Goal: Task Accomplishment & Management: Complete application form

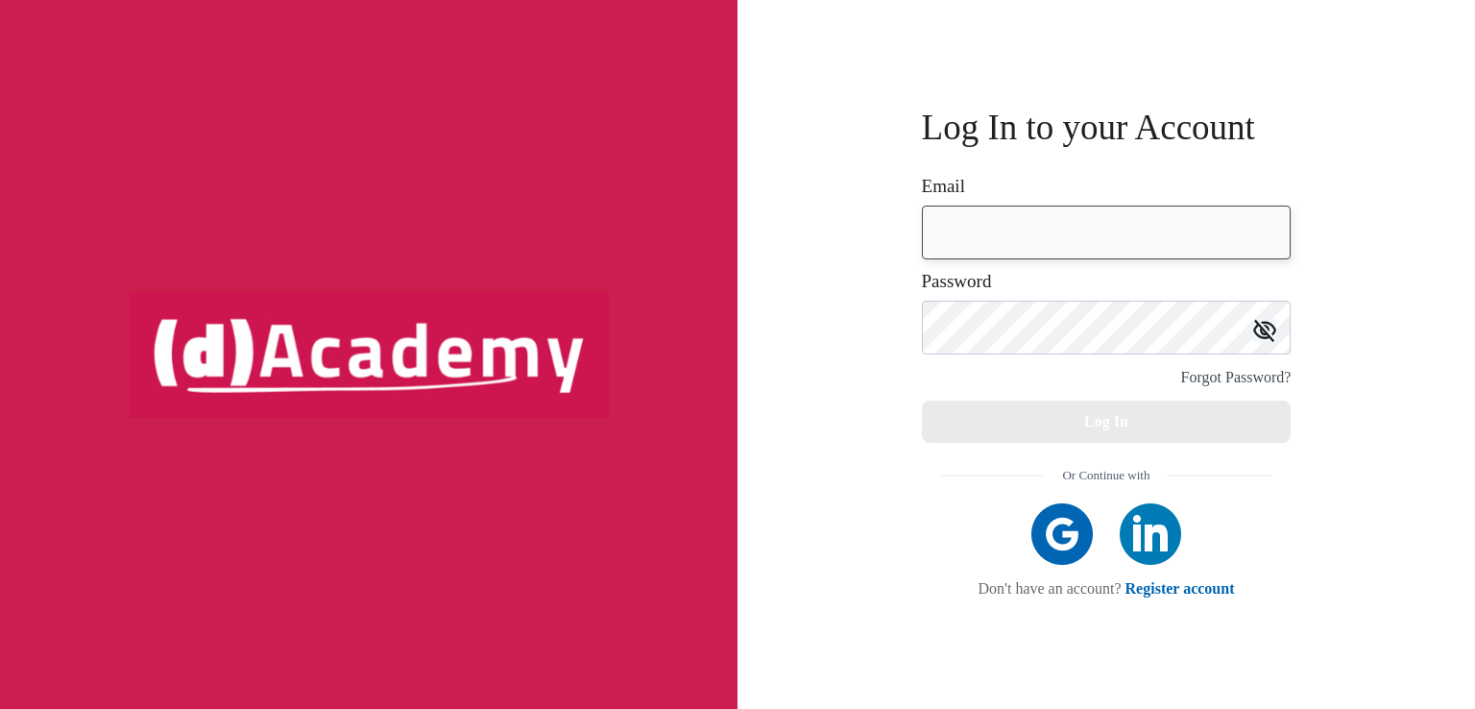
click at [1013, 244] on input "email" at bounding box center [1107, 233] width 370 height 54
type input "**********"
click at [1047, 544] on img at bounding box center [1061, 533] width 61 height 61
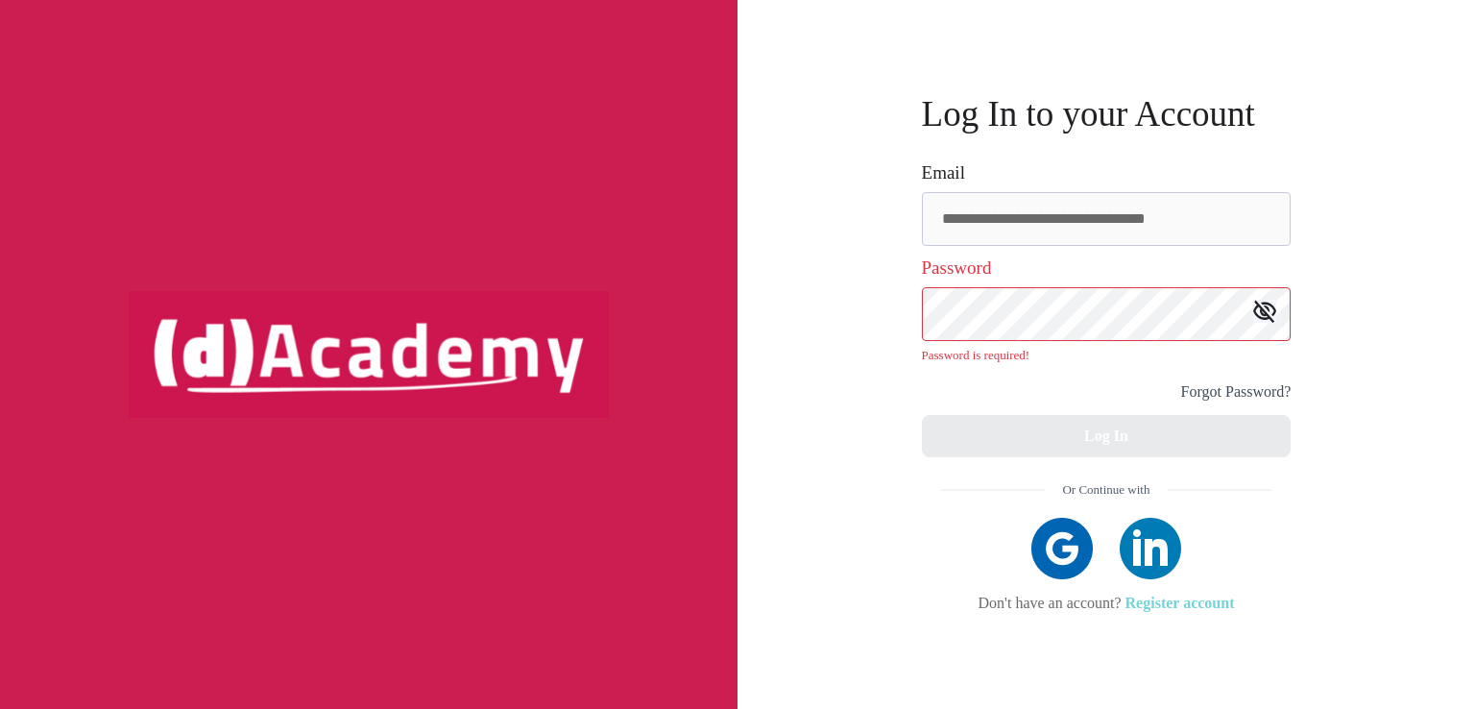
click at [1199, 598] on link "Register account" at bounding box center [1180, 602] width 109 height 16
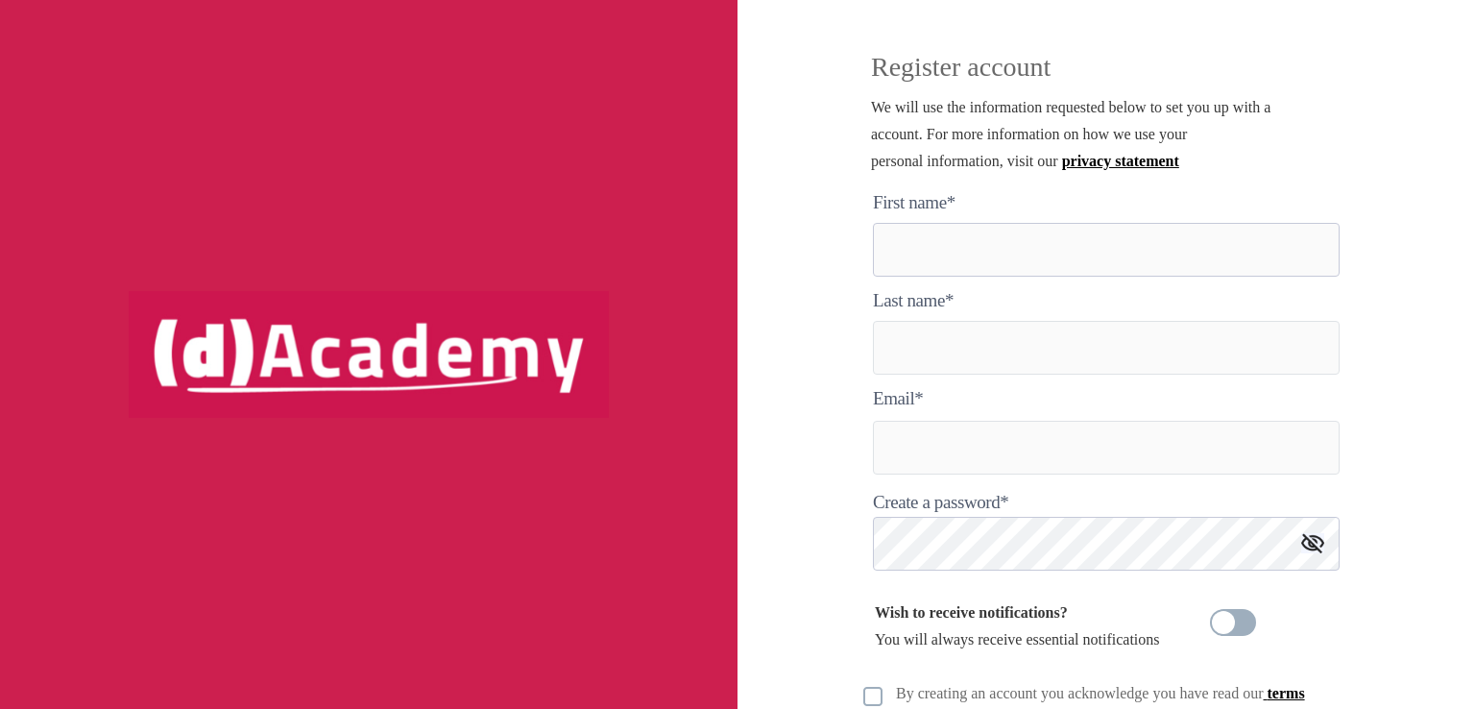
click at [1010, 243] on here "text" at bounding box center [1106, 250] width 467 height 54
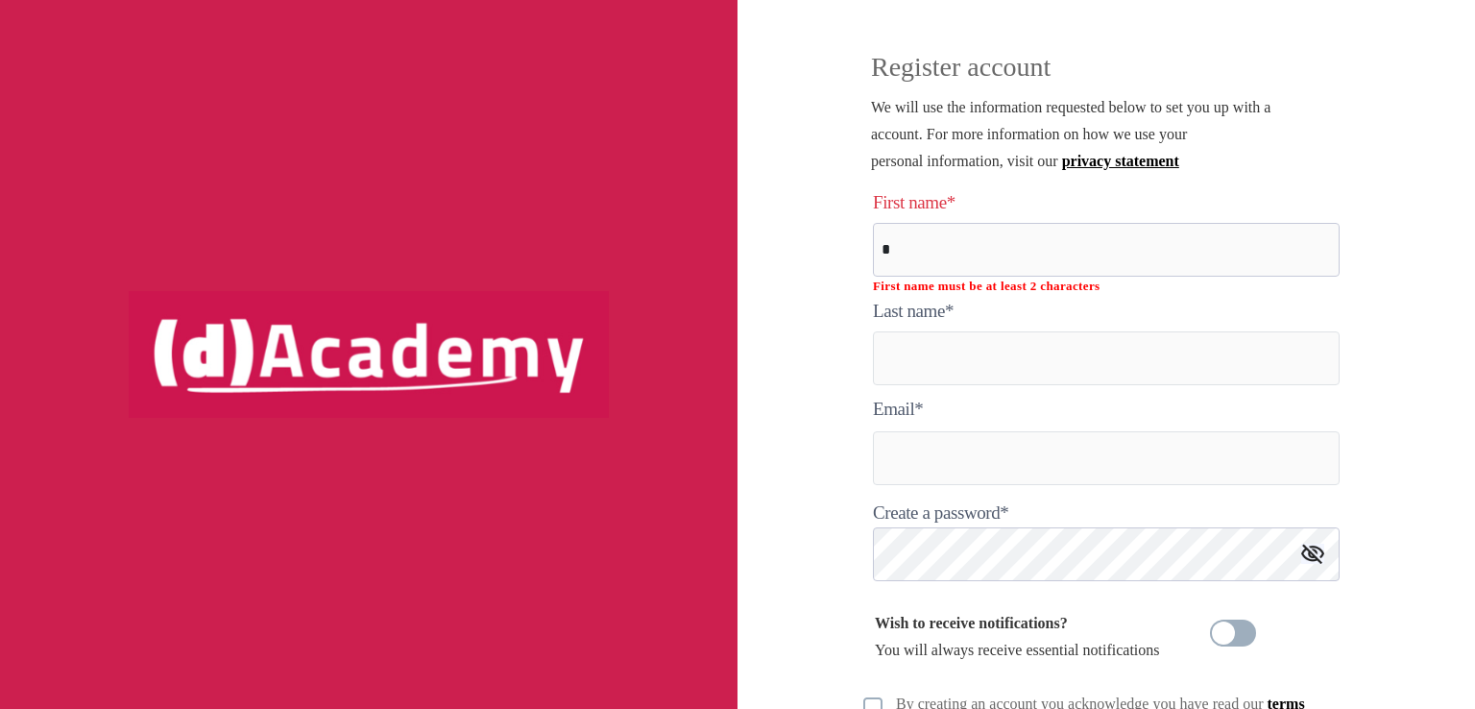
click at [961, 269] on here "*" at bounding box center [1106, 250] width 467 height 54
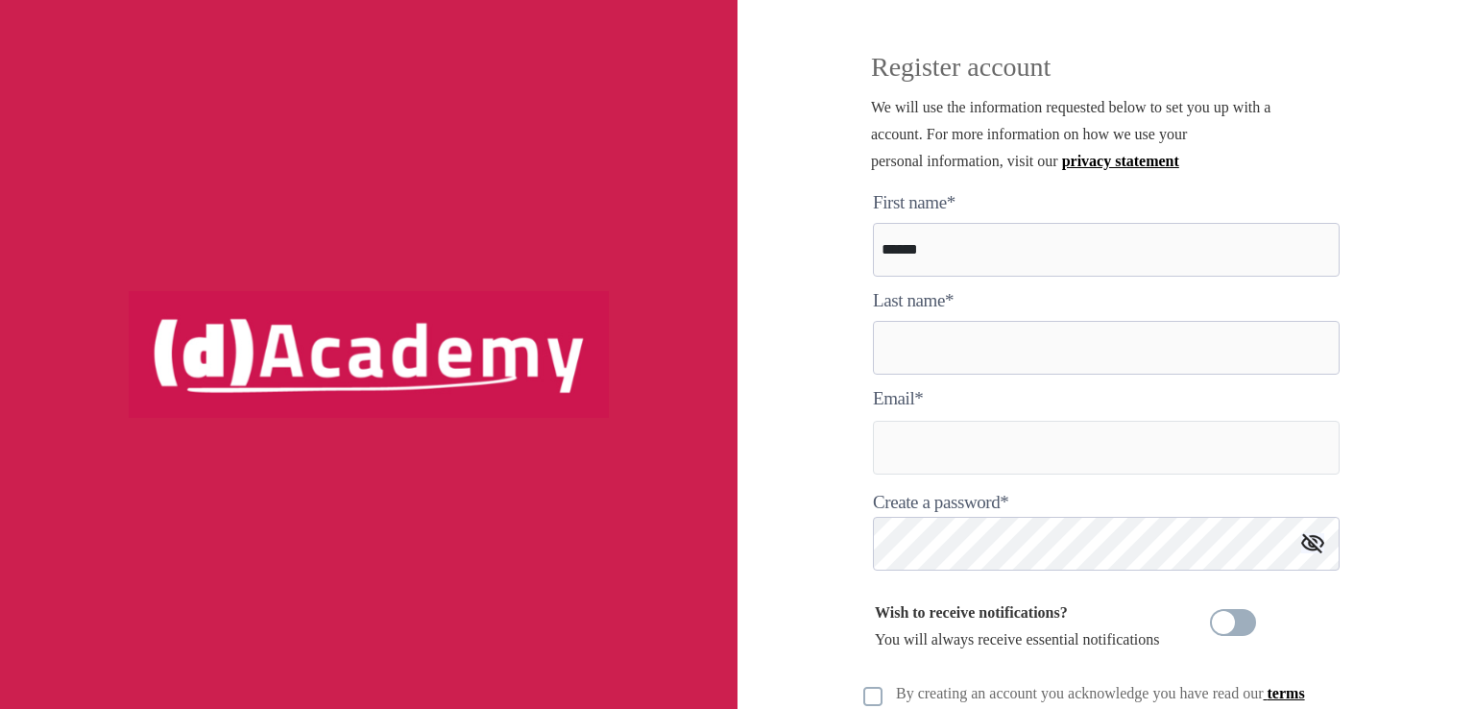
type here "******"
click at [956, 346] on input "text" at bounding box center [1106, 348] width 467 height 54
type input "********"
click at [941, 421] on input "text" at bounding box center [1106, 448] width 467 height 54
type input "**********"
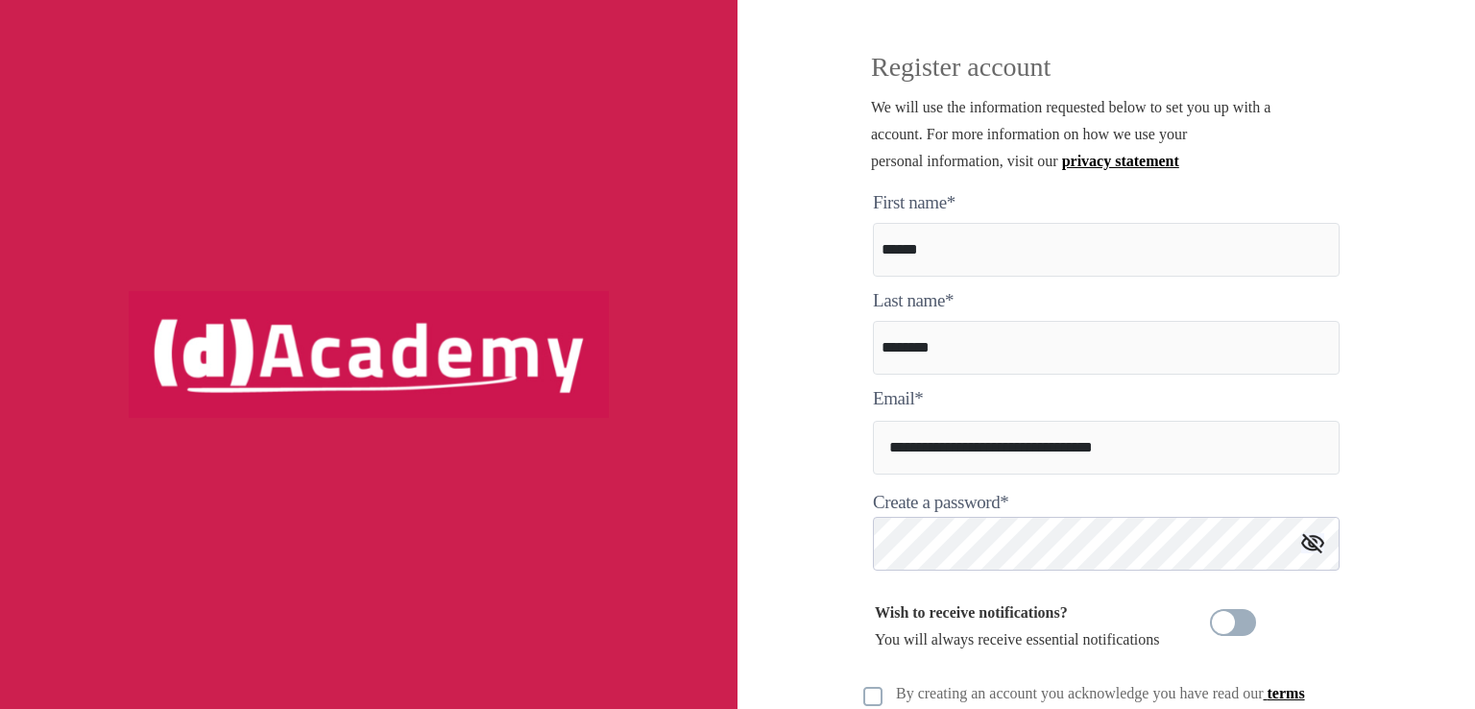
click at [1320, 545] on img at bounding box center [1312, 543] width 23 height 20
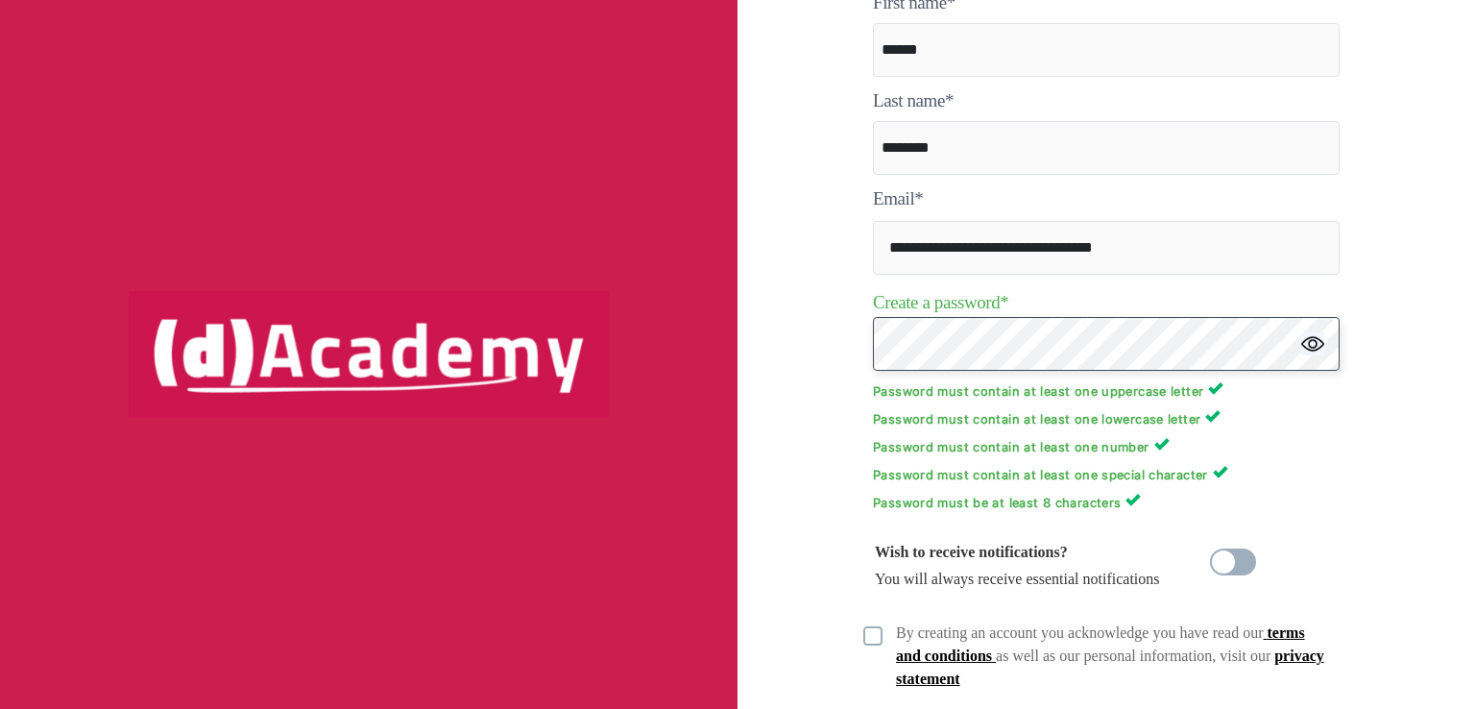
scroll to position [305, 0]
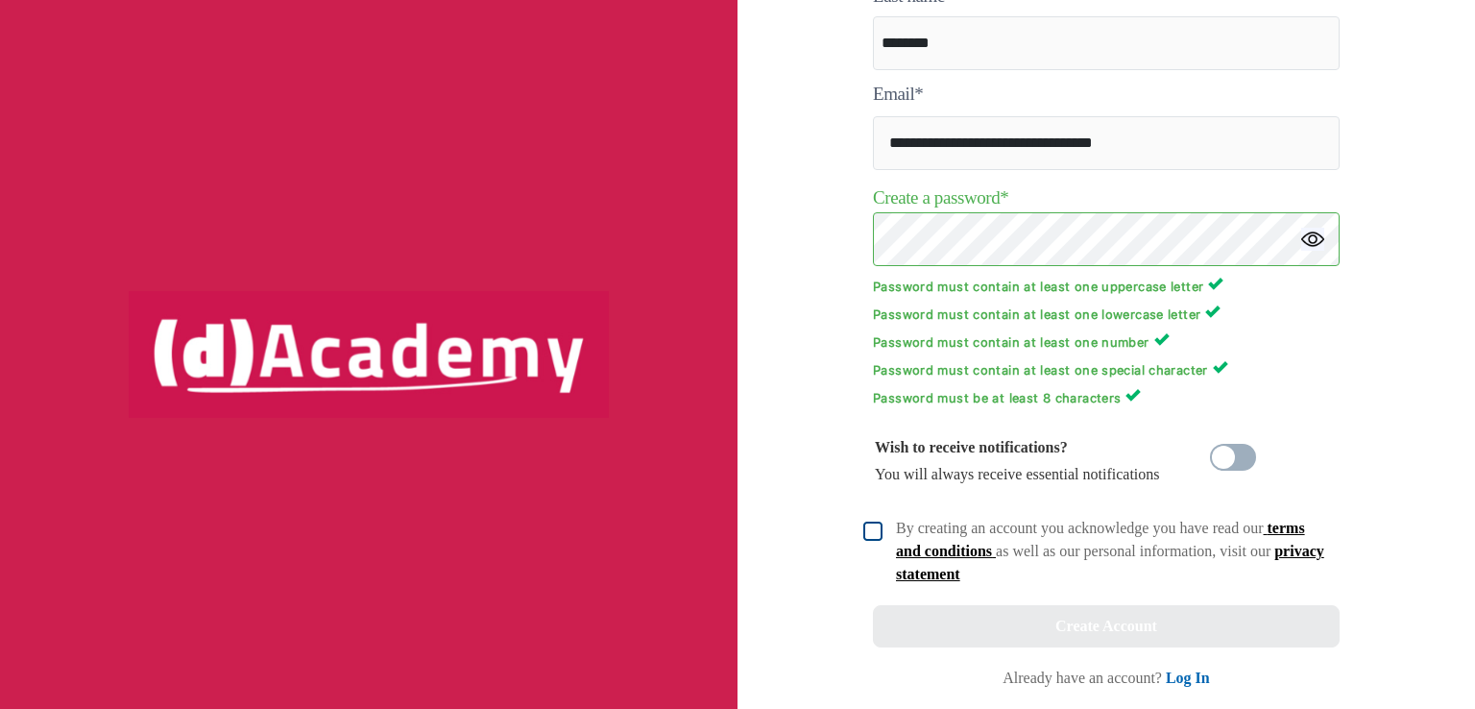
click at [870, 532] on img at bounding box center [872, 530] width 19 height 19
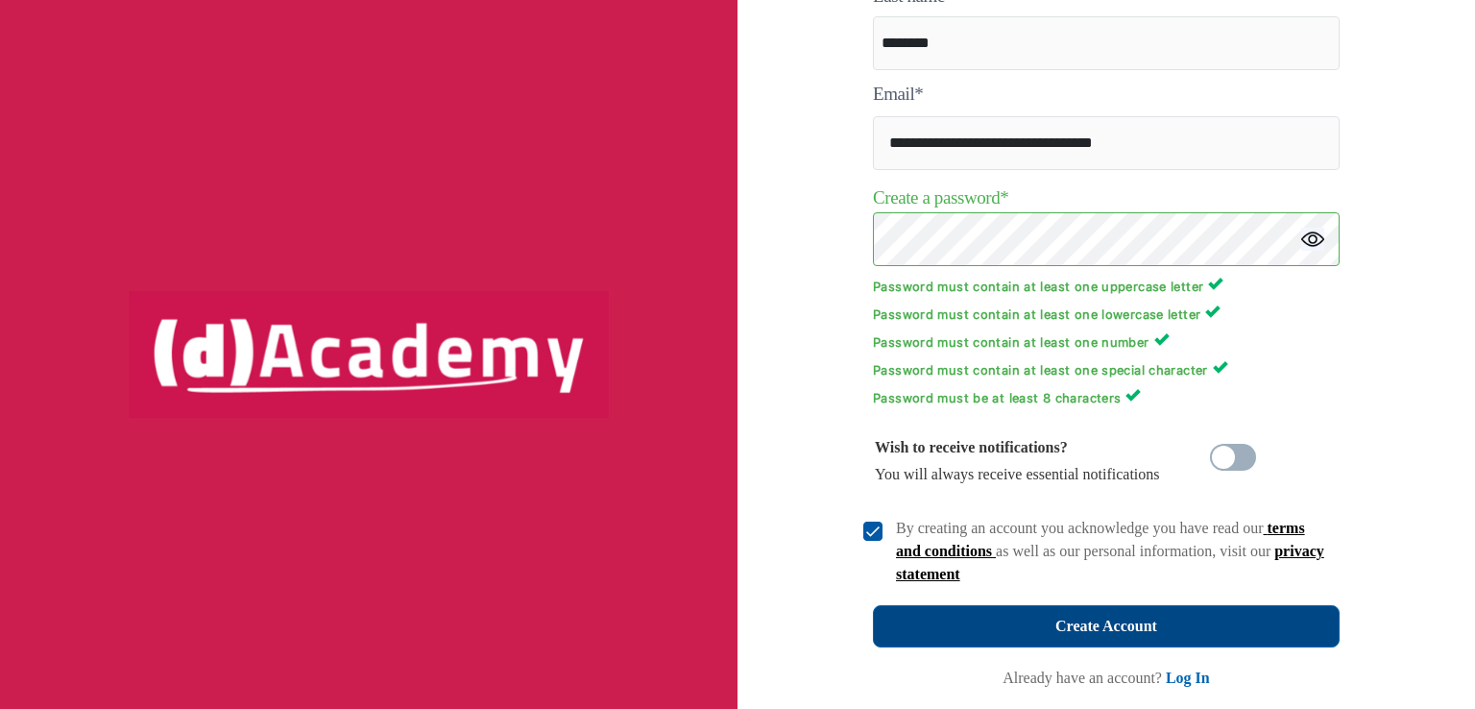
click at [969, 618] on button "Create Account" at bounding box center [1106, 626] width 467 height 42
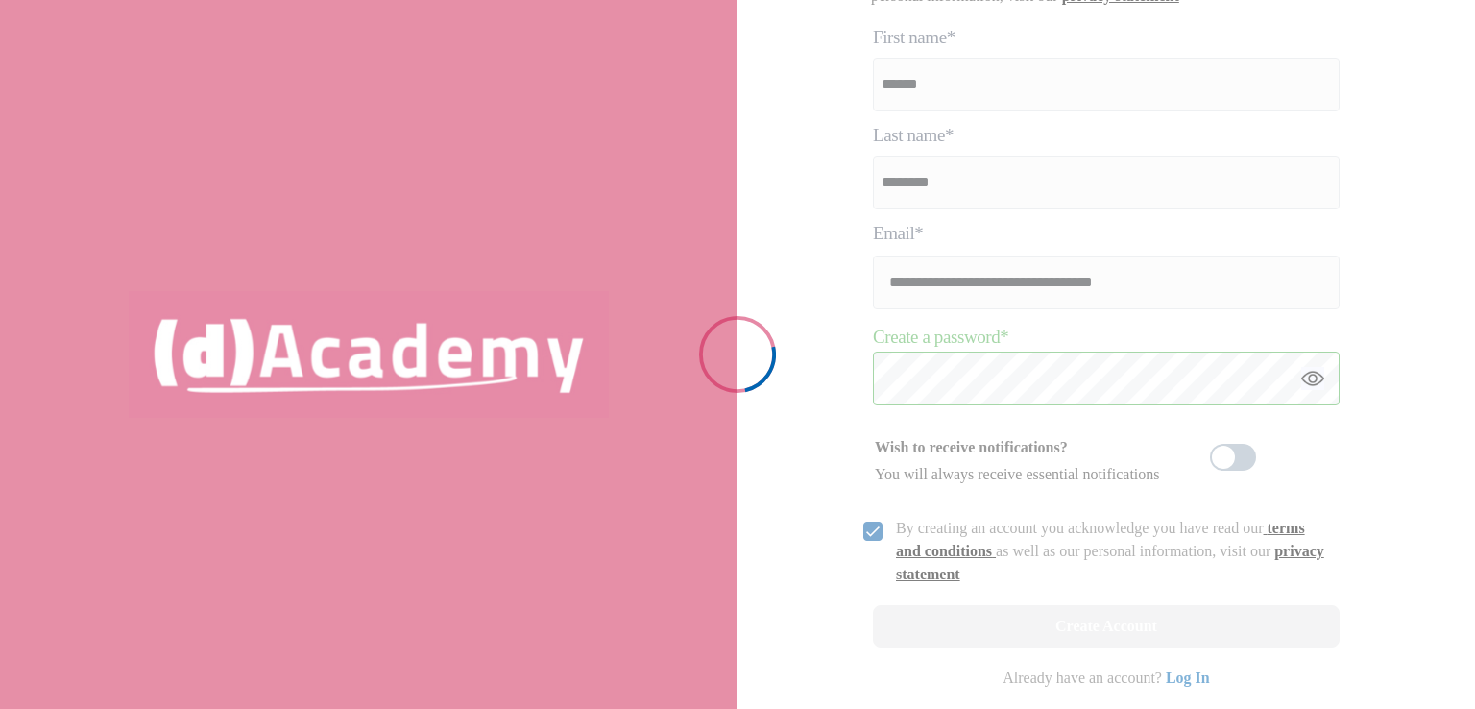
scroll to position [165, 0]
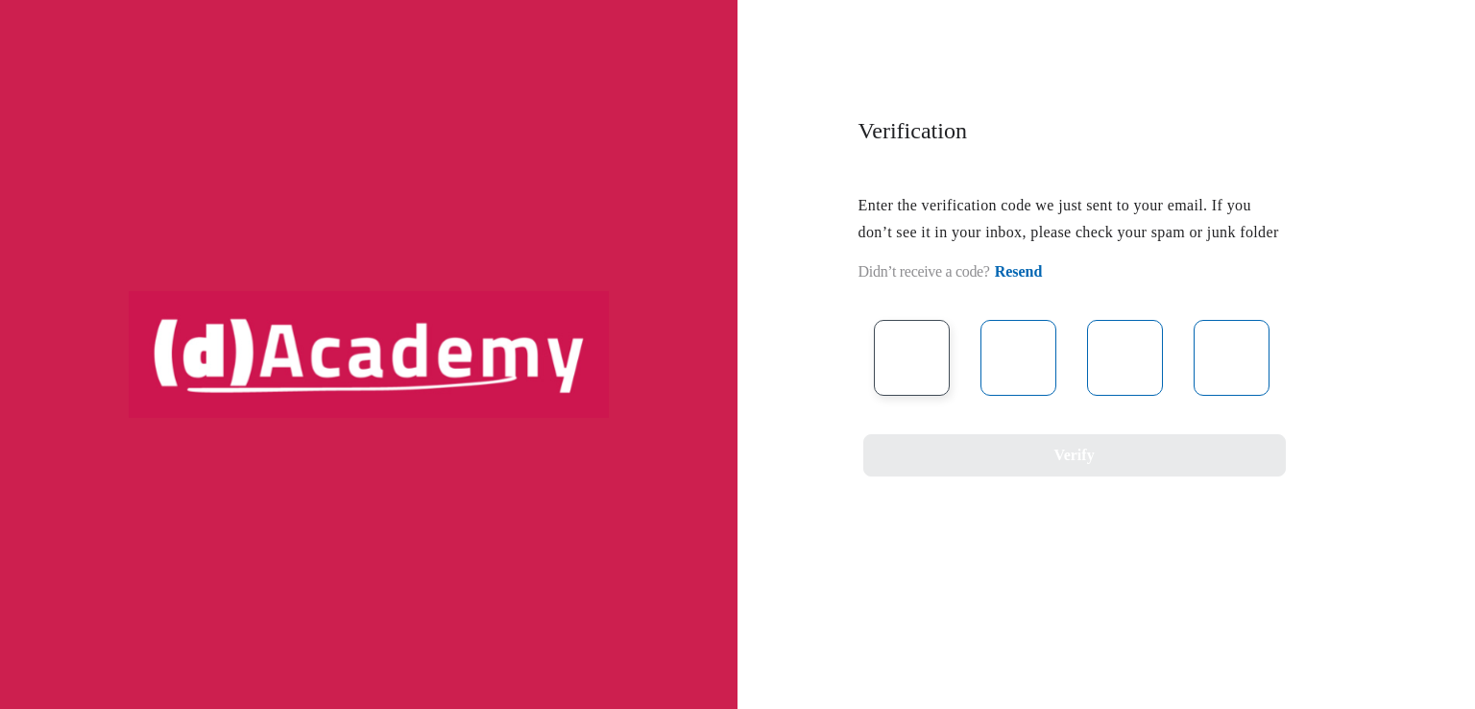
click at [910, 391] on input "text" at bounding box center [912, 358] width 76 height 76
type input "*"
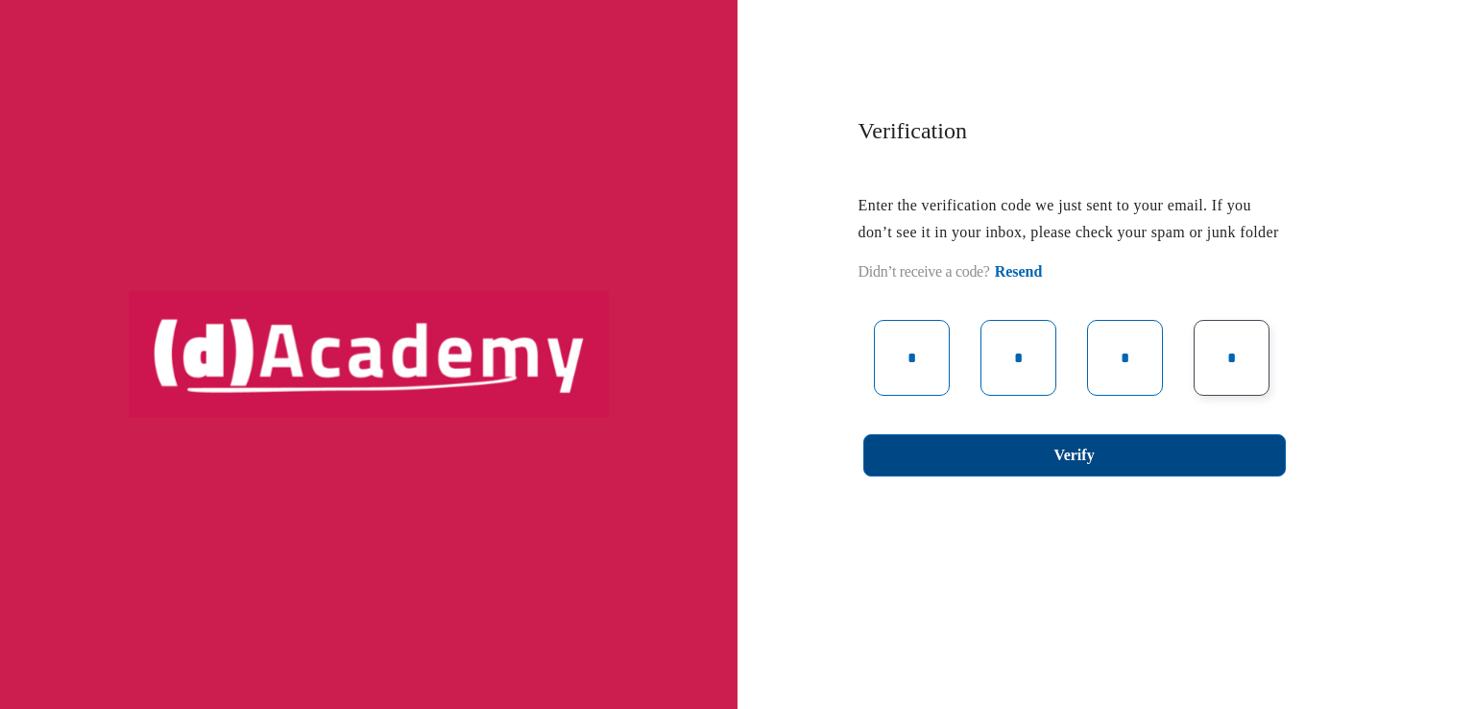
type input "*"
click at [995, 476] on button "Verify" at bounding box center [1074, 455] width 423 height 42
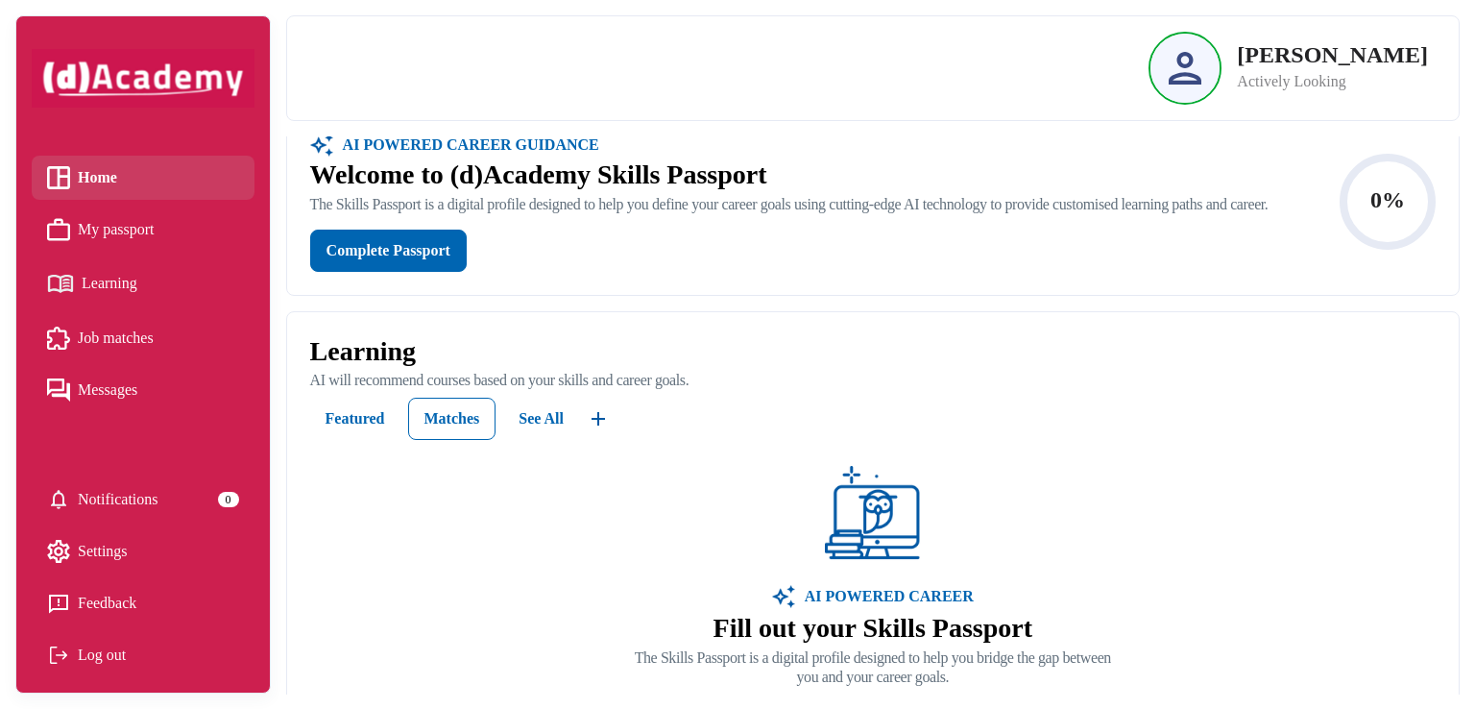
scroll to position [31, 0]
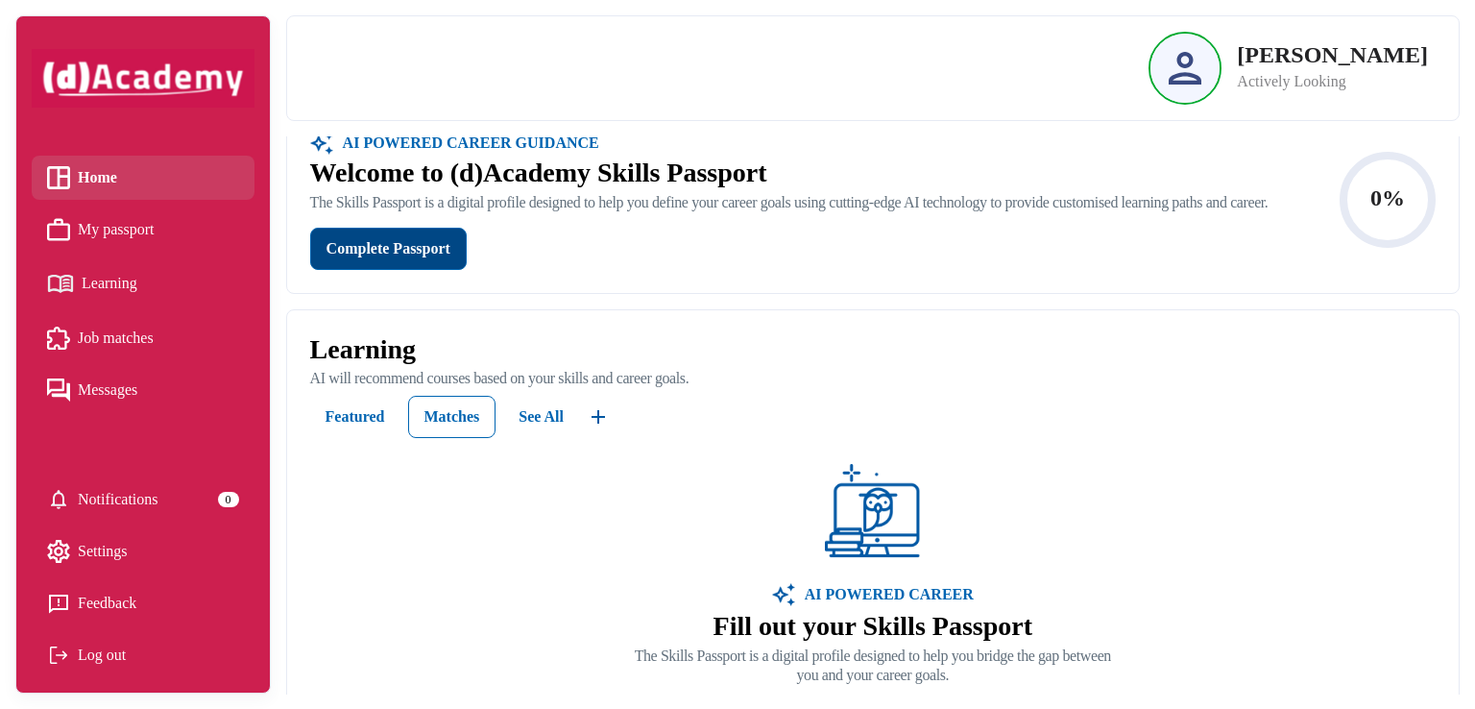
click at [414, 262] on div "Complete Passport" at bounding box center [389, 248] width 124 height 27
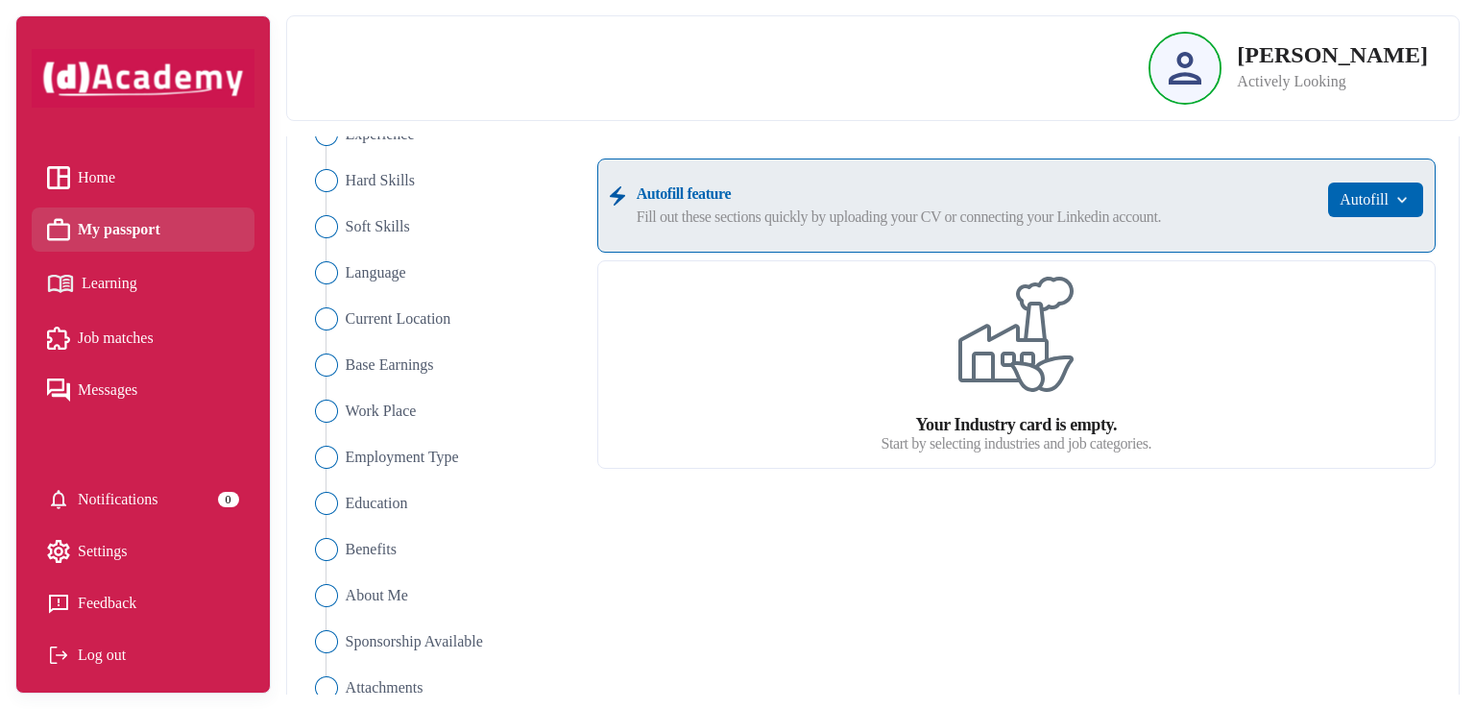
scroll to position [243, 0]
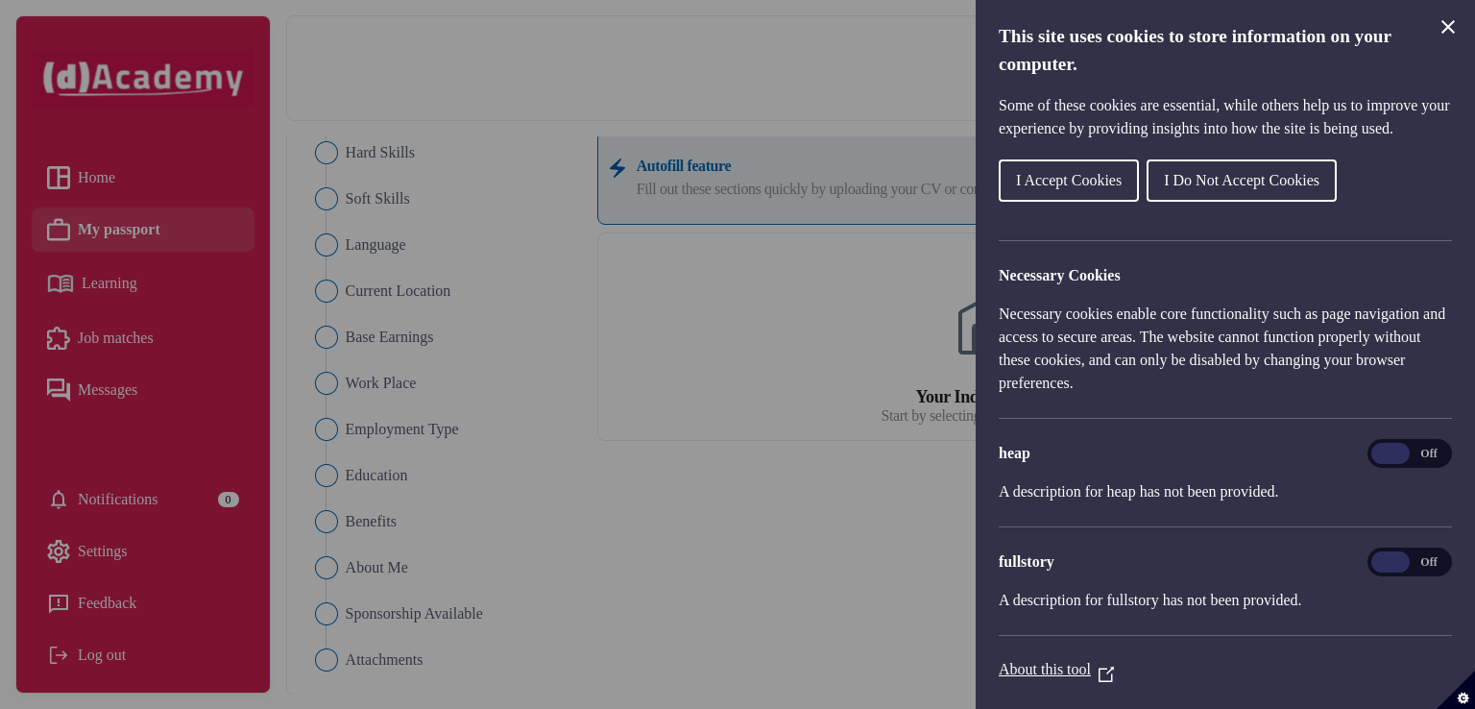
click at [1064, 188] on span "I Accept Cookies" at bounding box center [1069, 180] width 106 height 16
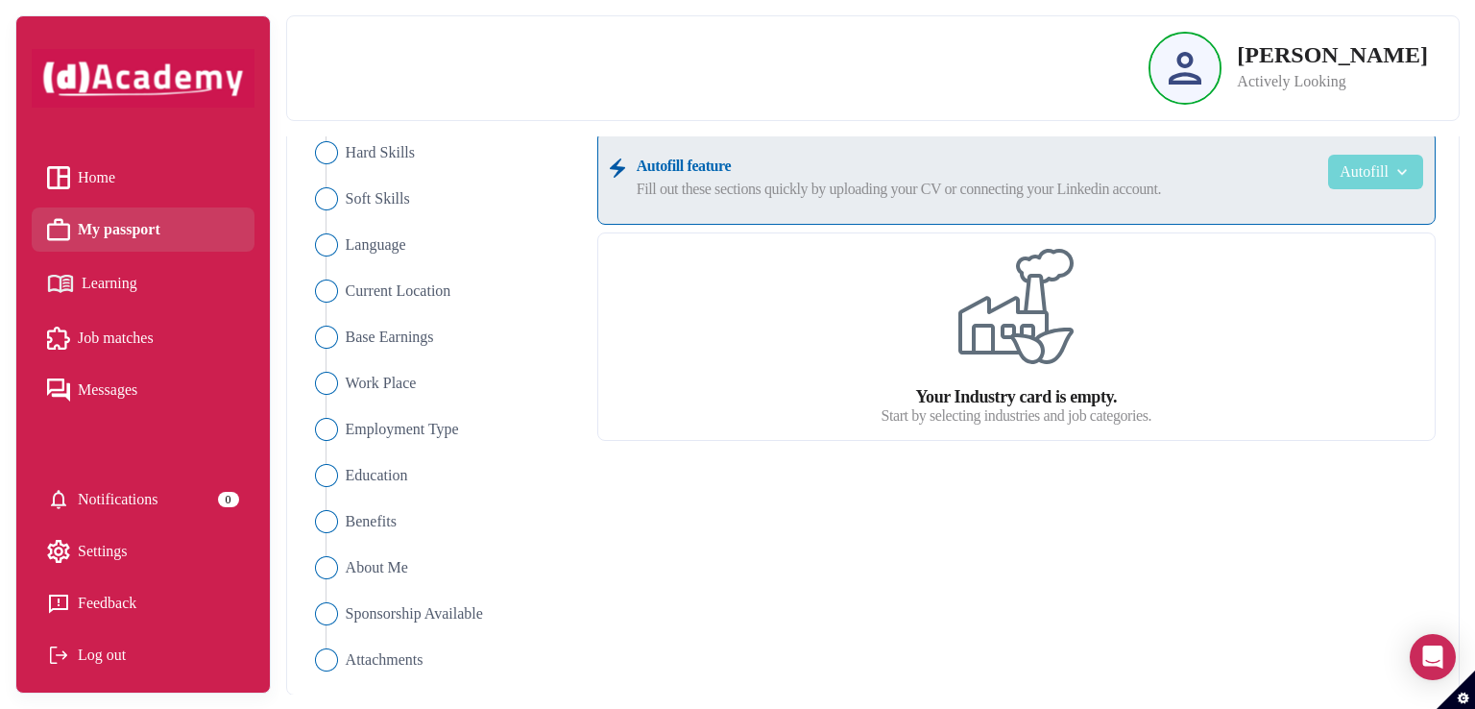
click at [1362, 179] on button "Autofill" at bounding box center [1375, 172] width 95 height 35
click at [1347, 219] on link "Upload from CV" at bounding box center [1347, 220] width 152 height 38
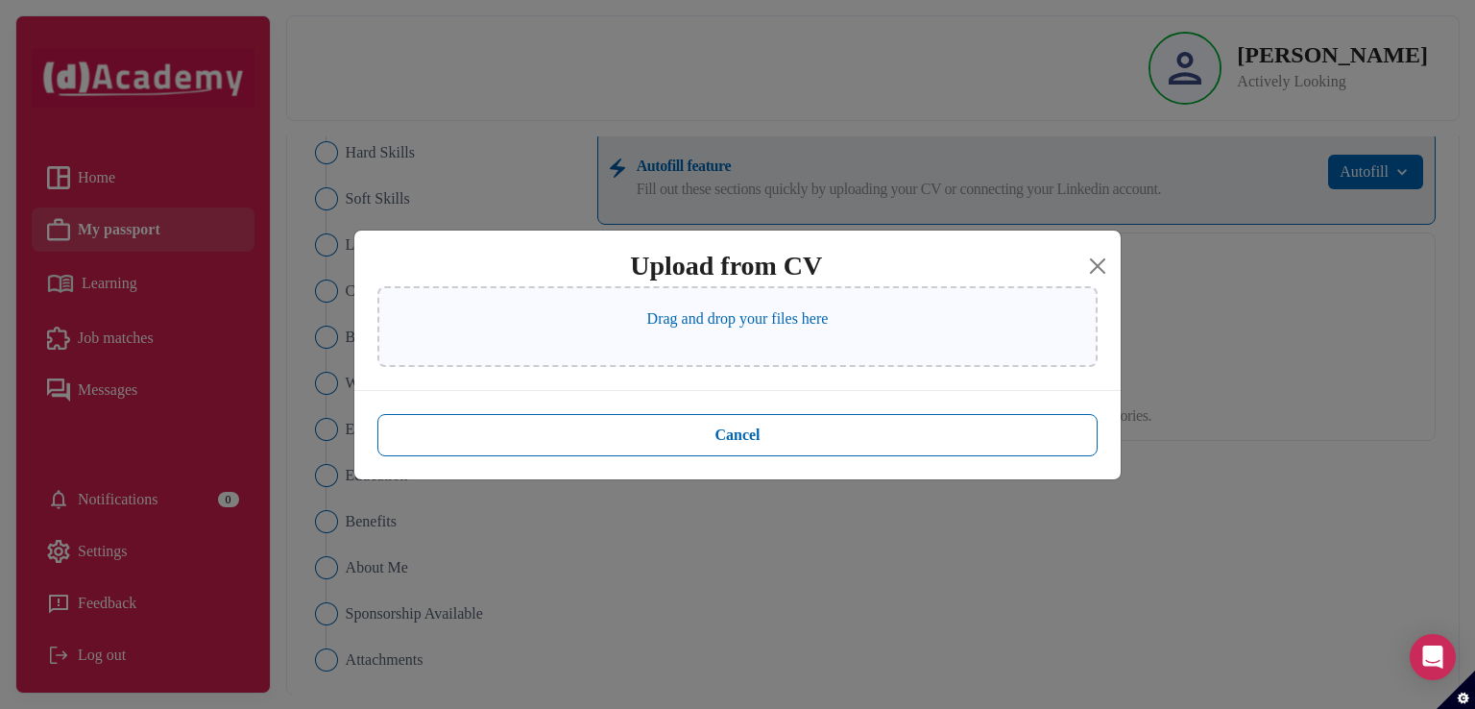
click at [754, 343] on div "Drag and drop your files here" at bounding box center [737, 326] width 720 height 81
click at [1106, 255] on button "Close" at bounding box center [1097, 266] width 31 height 31
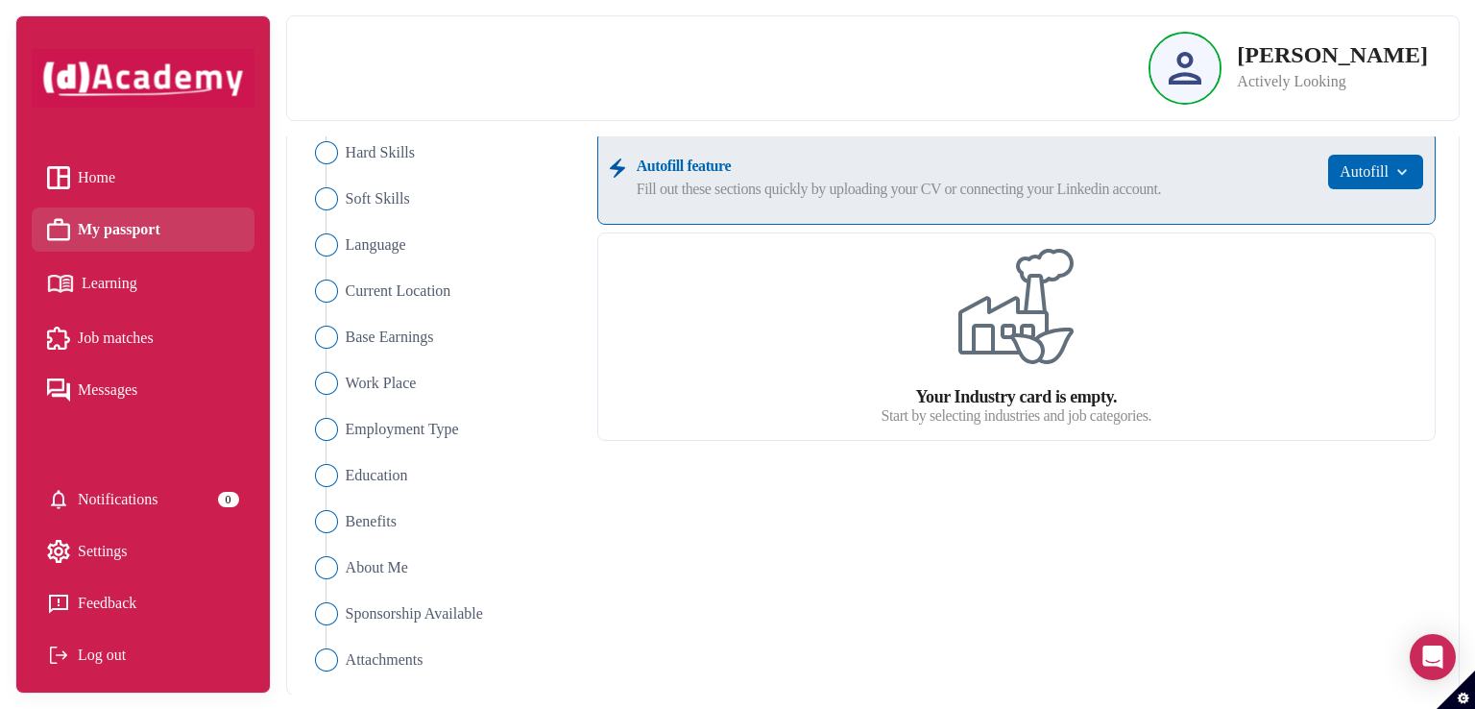
click at [955, 399] on label "Your Industry card is empty." at bounding box center [1016, 397] width 202 height 20
click at [1057, 368] on div "Your Industry card is empty. Start by selecting industries and job categories." at bounding box center [1016, 337] width 271 height 176
click at [335, 197] on Skills "Soft Skills" at bounding box center [441, 198] width 267 height 23
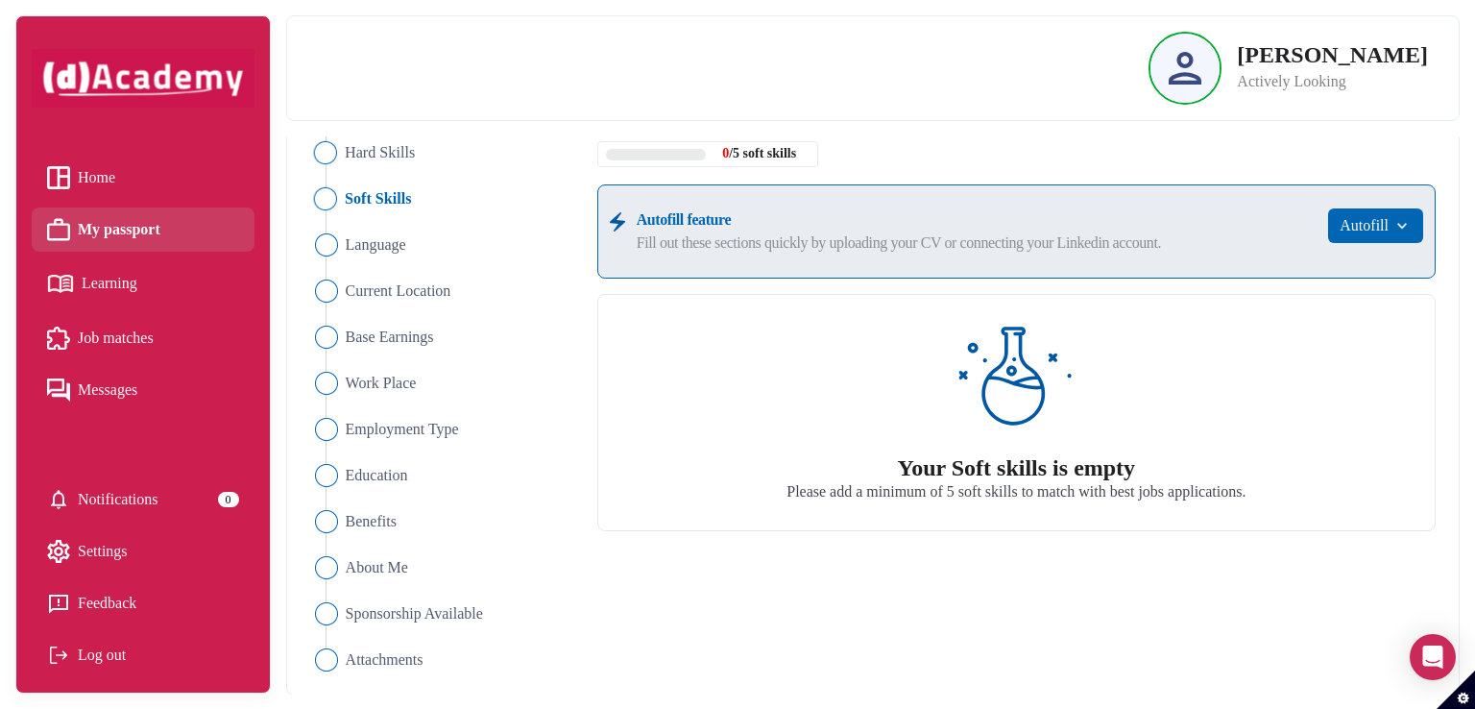
click at [329, 160] on img "Close" at bounding box center [324, 152] width 23 height 23
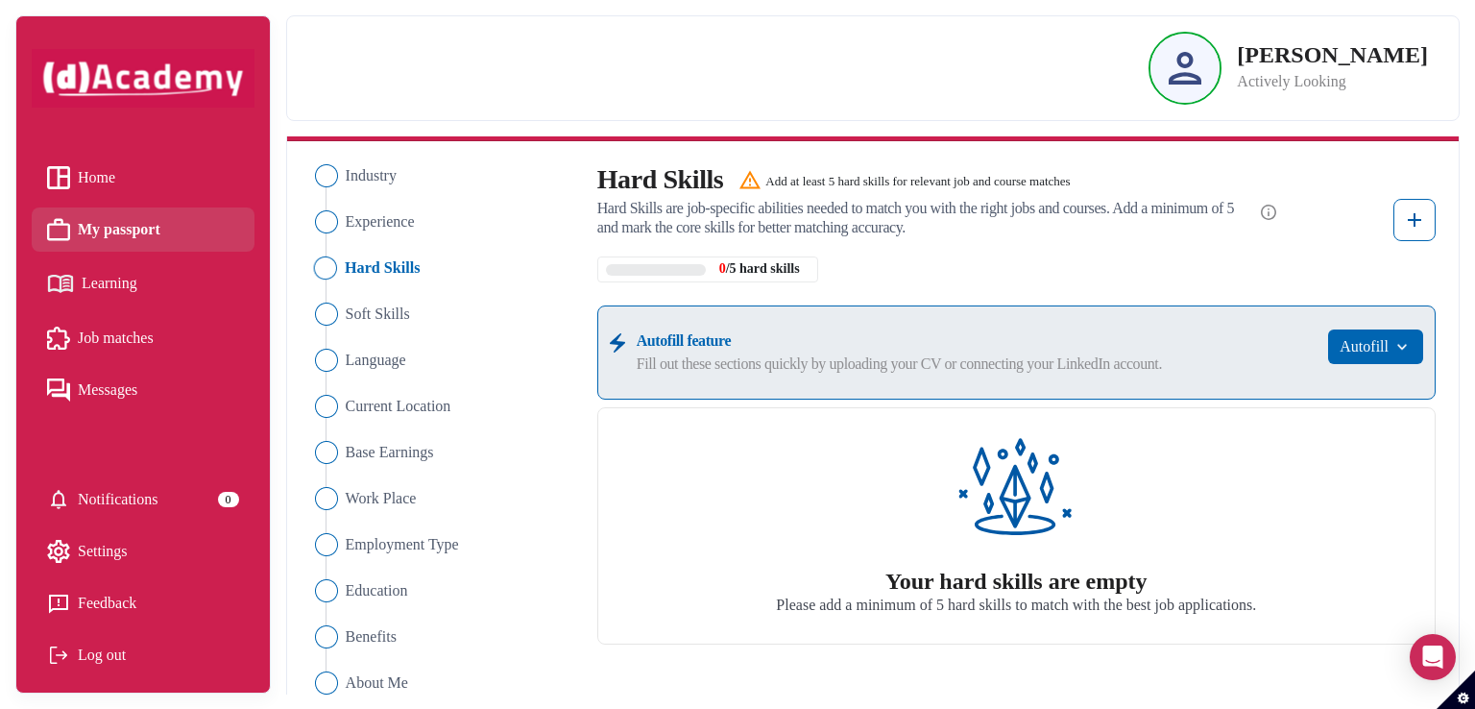
scroll to position [93, 0]
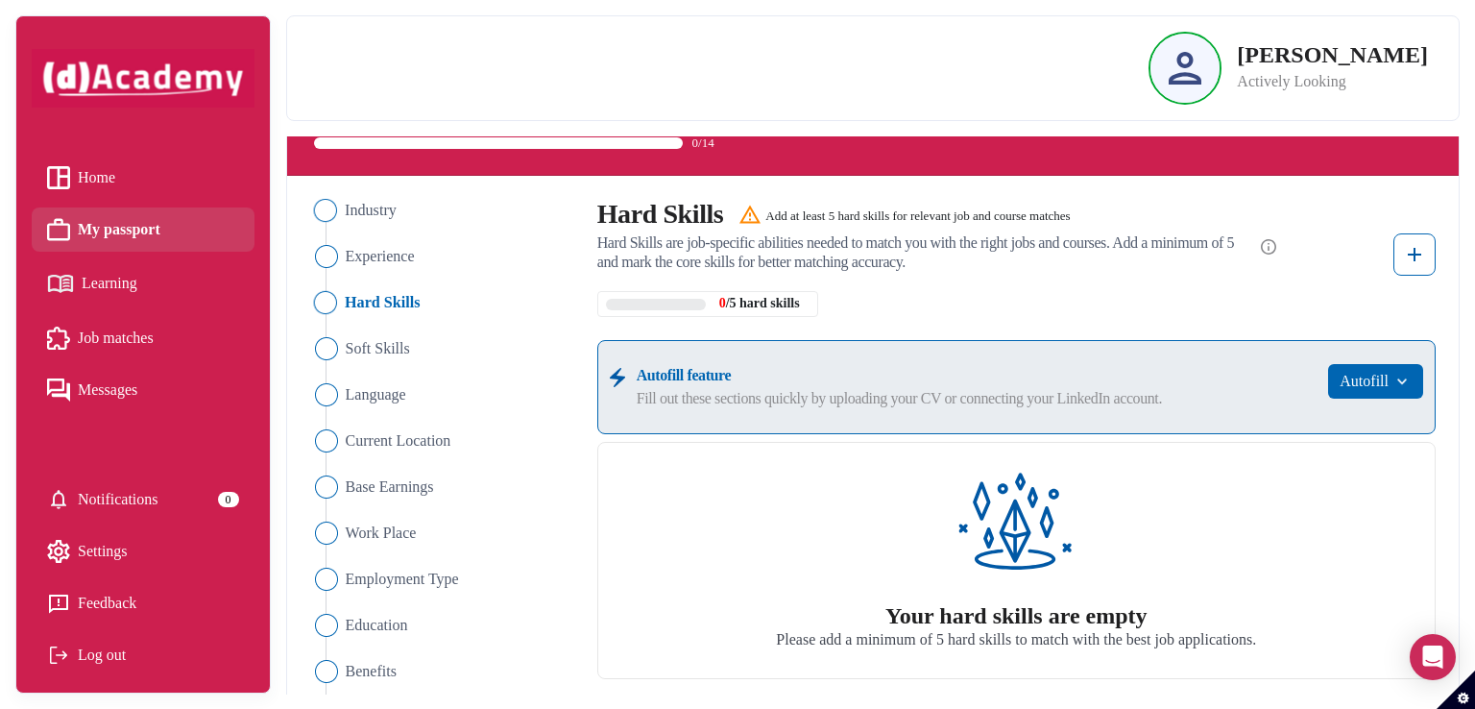
click at [319, 212] on img "Close" at bounding box center [324, 210] width 23 height 23
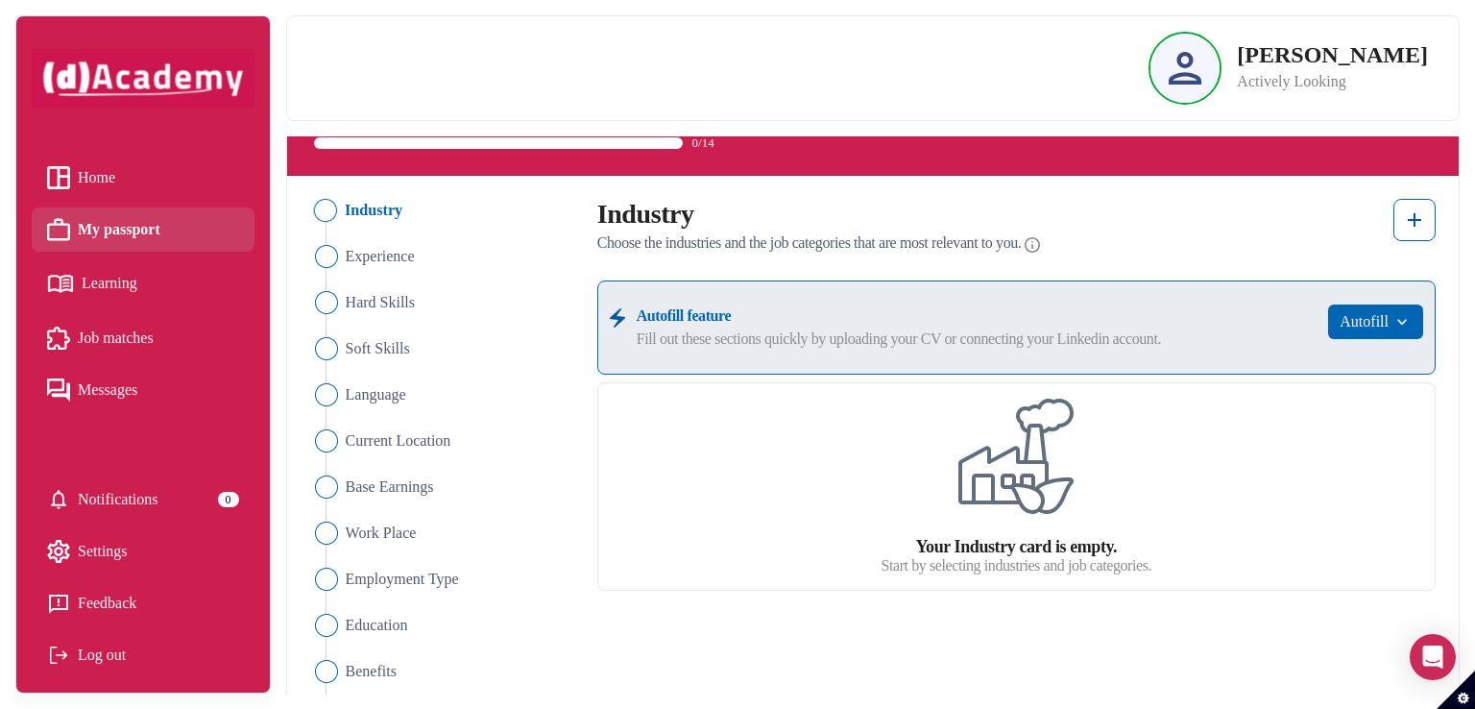
scroll to position [0, 0]
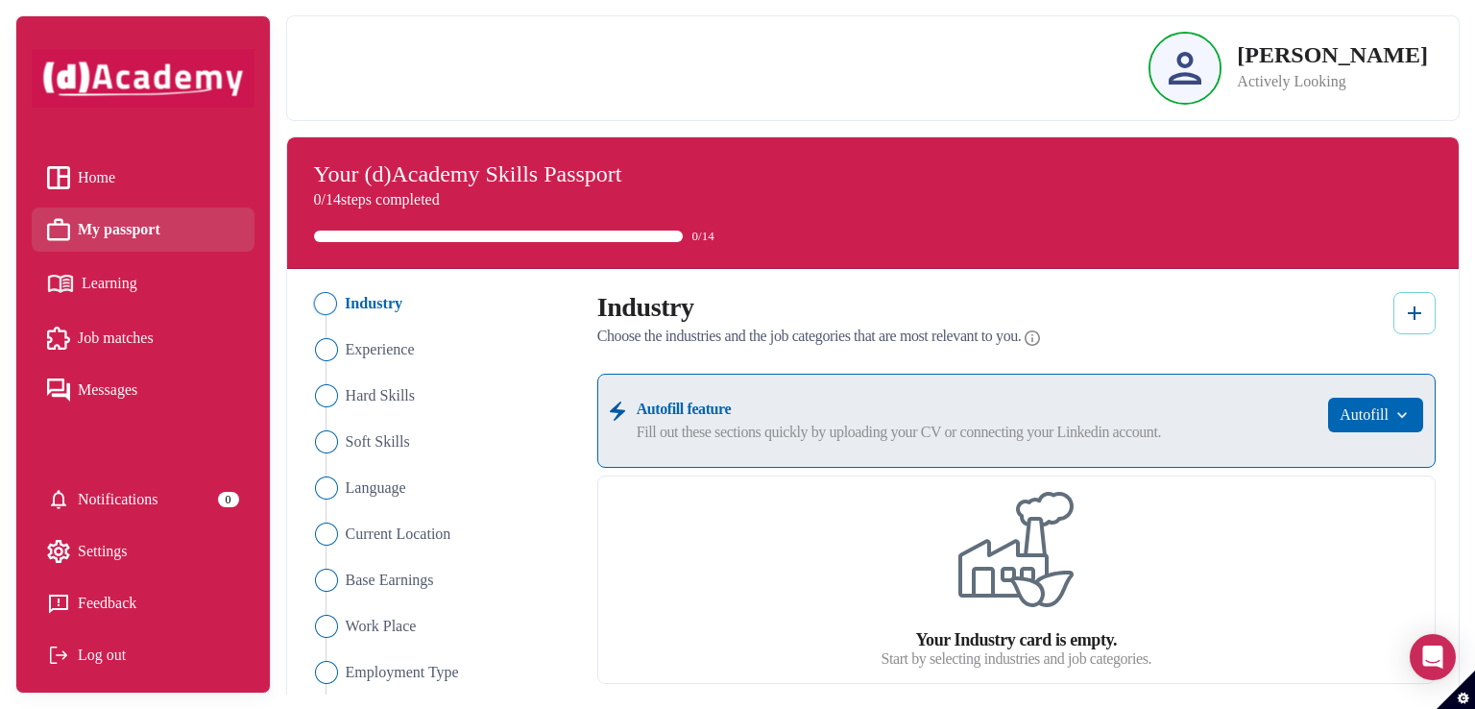
click at [1421, 319] on img at bounding box center [1414, 313] width 23 height 23
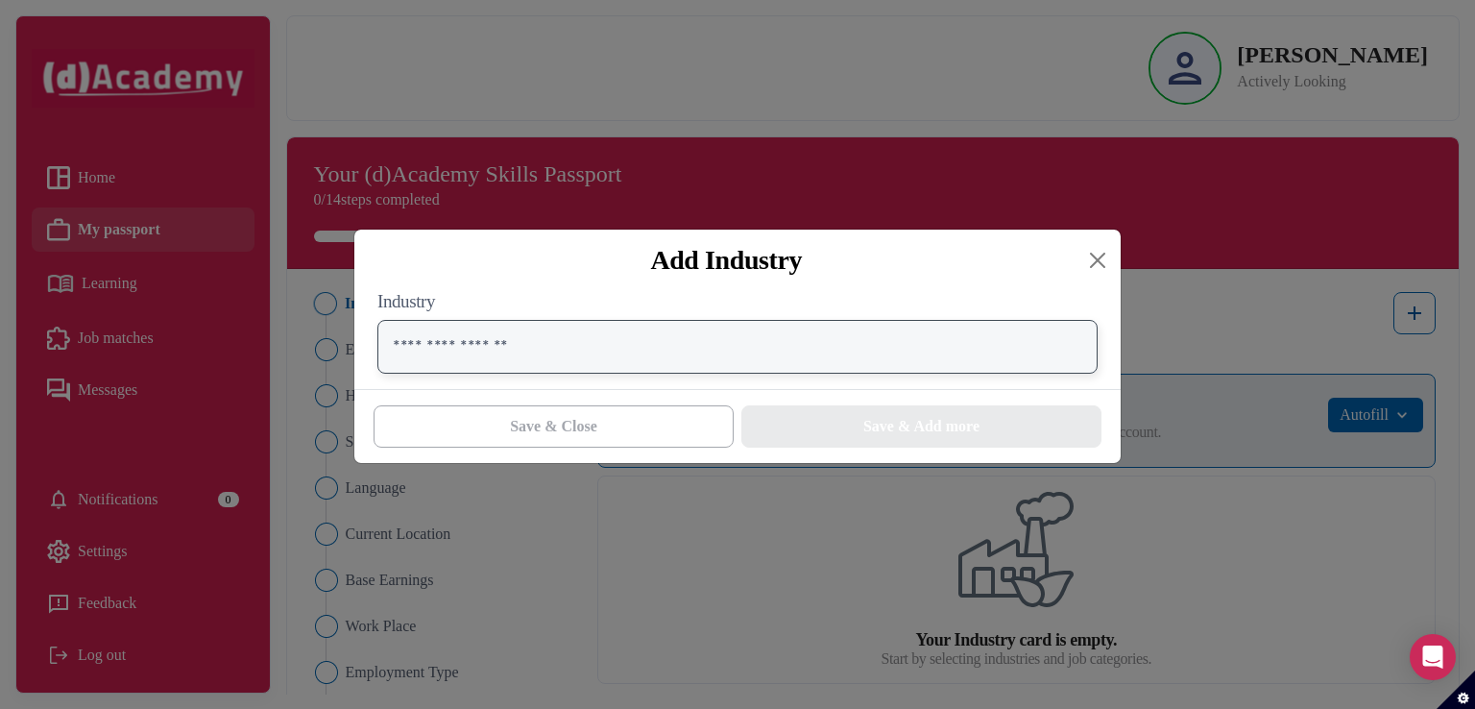
click at [788, 327] on input "text" at bounding box center [737, 347] width 720 height 54
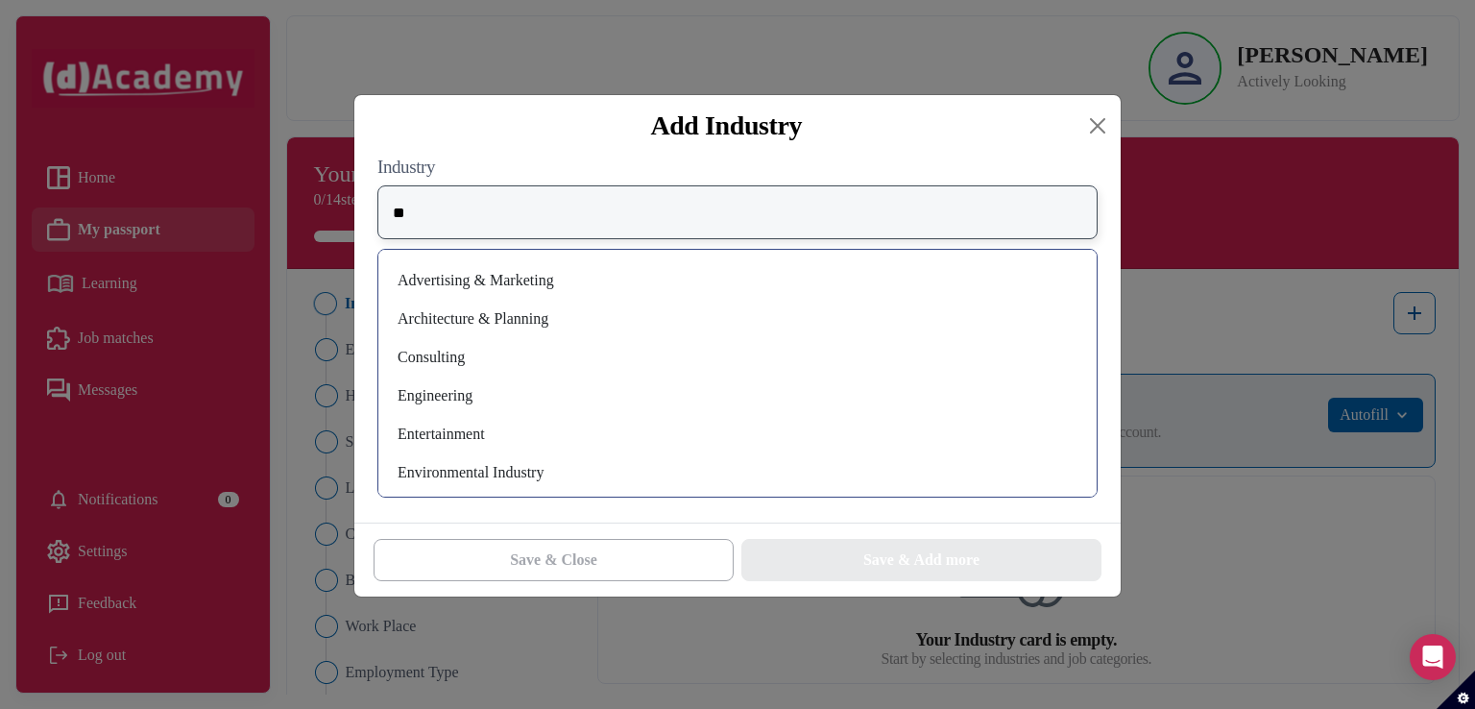
type input "*"
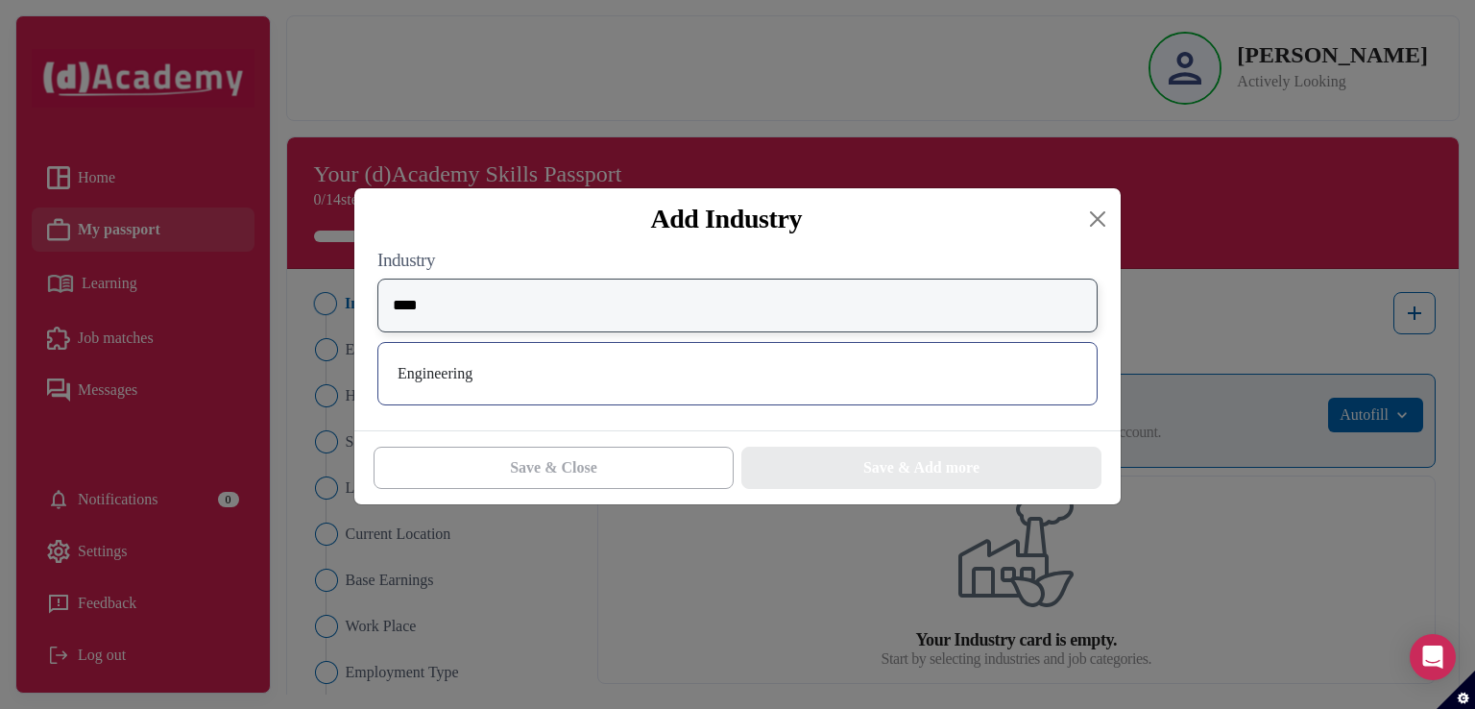
type input "****"
click at [688, 364] on div "Engineering" at bounding box center [738, 373] width 688 height 31
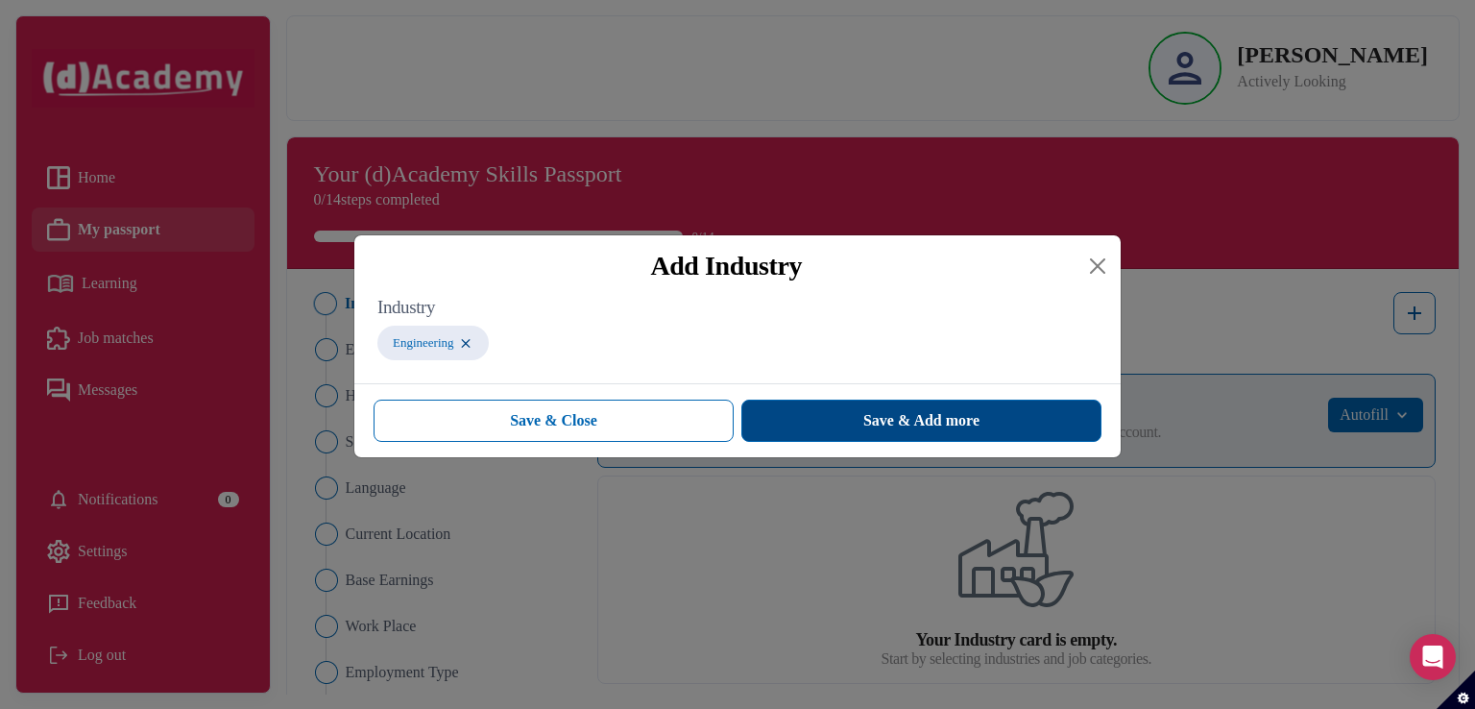
click at [781, 428] on button "Save & Add more" at bounding box center [921, 420] width 360 height 42
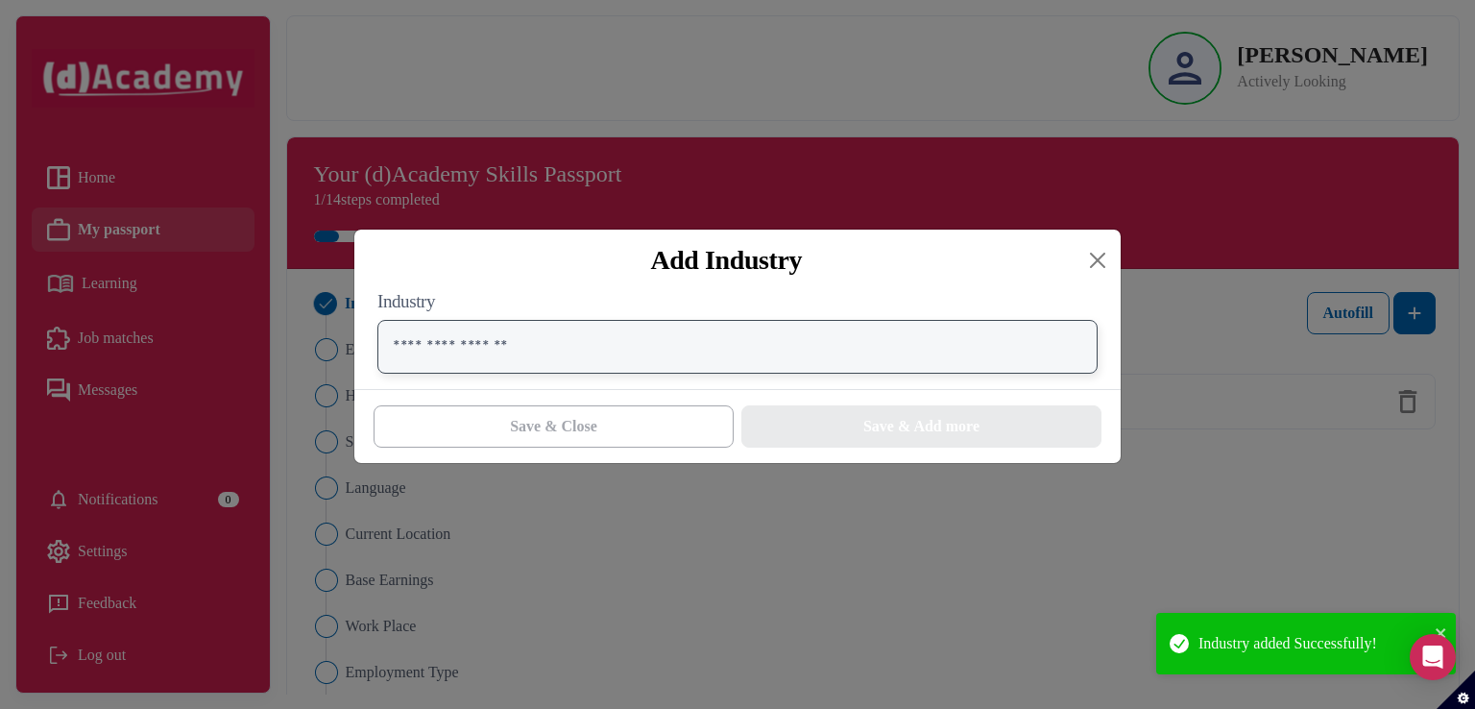
click at [703, 361] on input "text" at bounding box center [737, 347] width 720 height 54
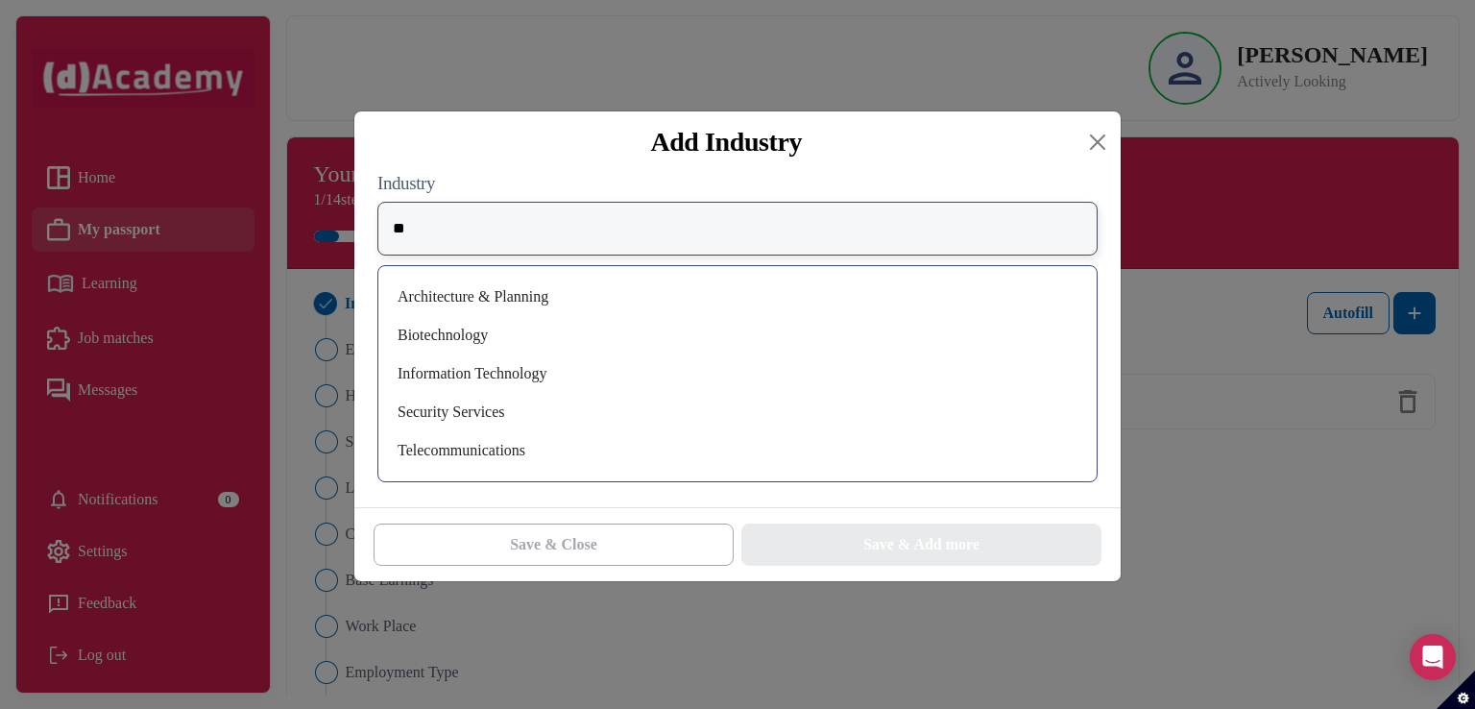
type input "*"
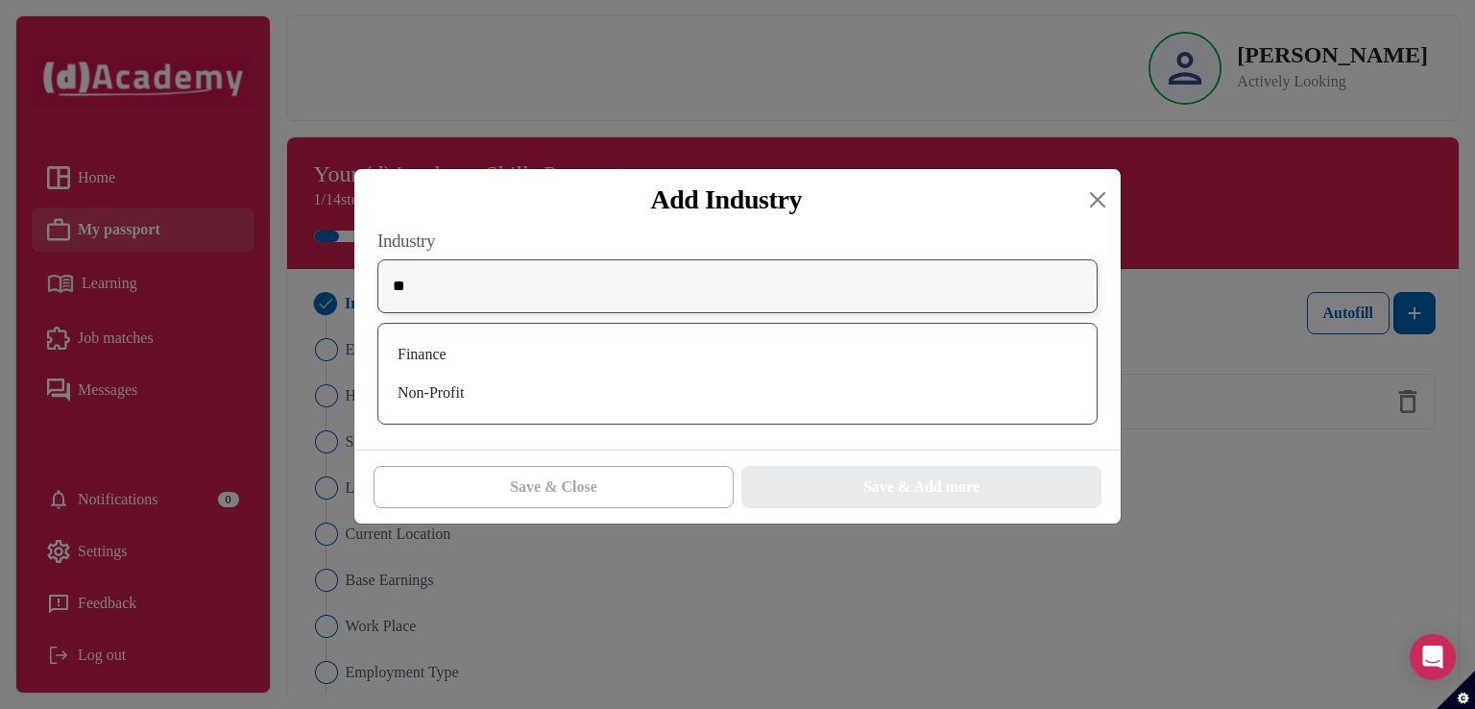
type input "**"
click at [500, 362] on div "Finance" at bounding box center [738, 354] width 688 height 31
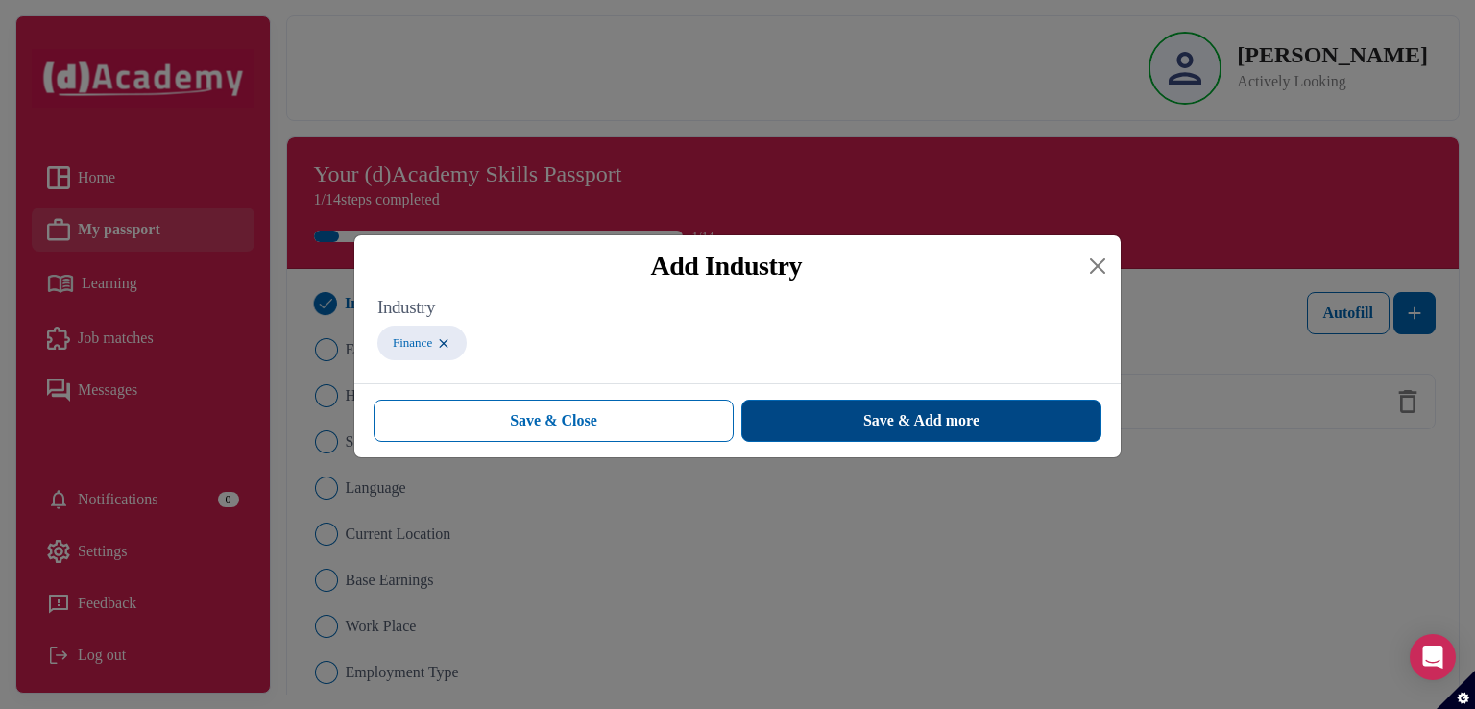
click at [771, 416] on button "Save & Add more" at bounding box center [921, 420] width 360 height 42
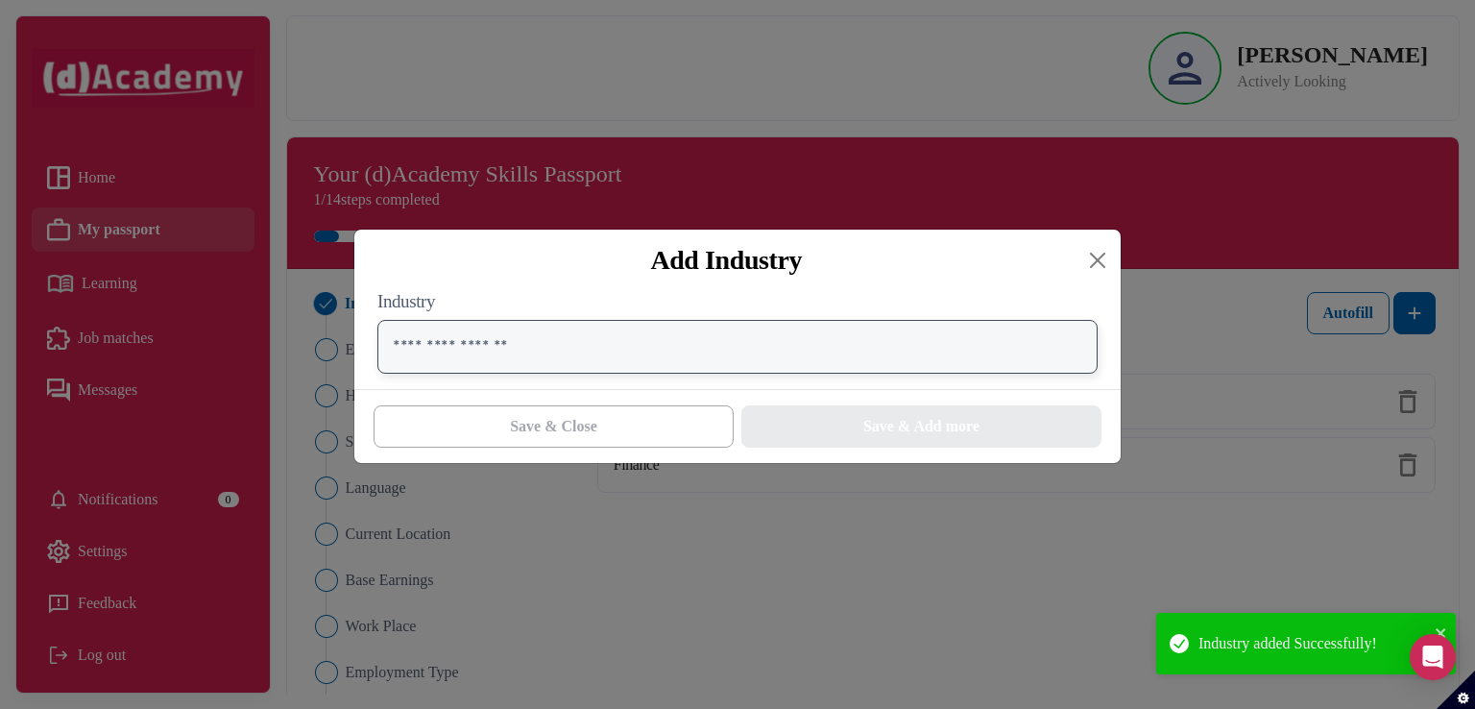
click at [617, 351] on input "text" at bounding box center [737, 347] width 720 height 54
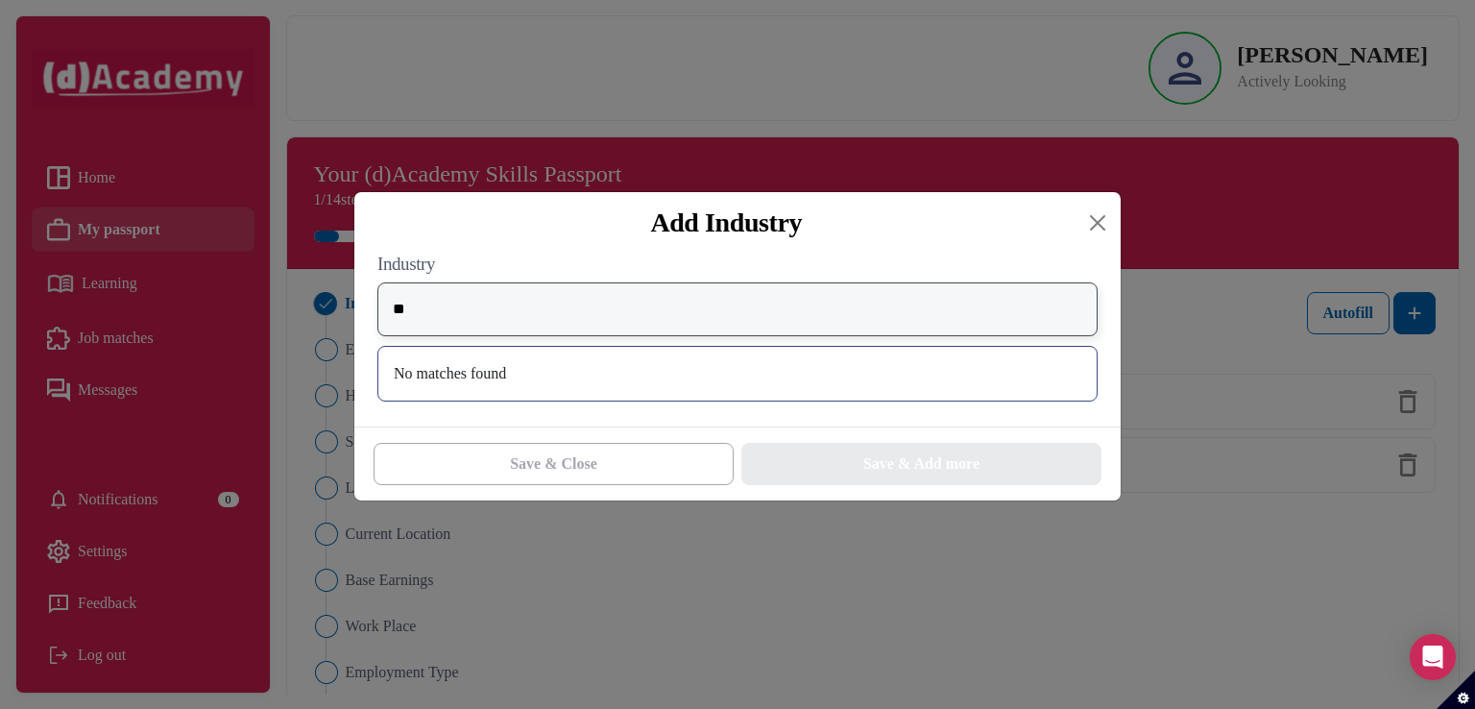
type input "*"
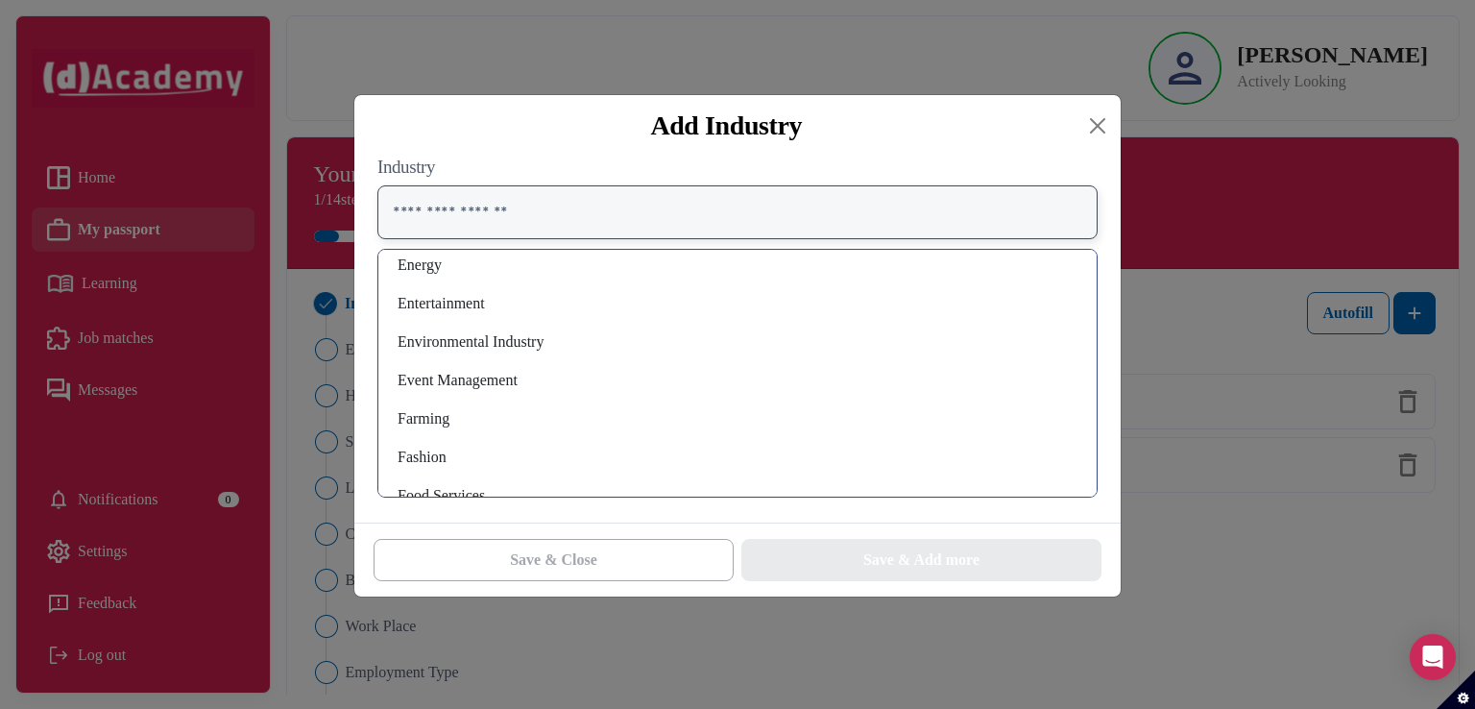
scroll to position [519, 0]
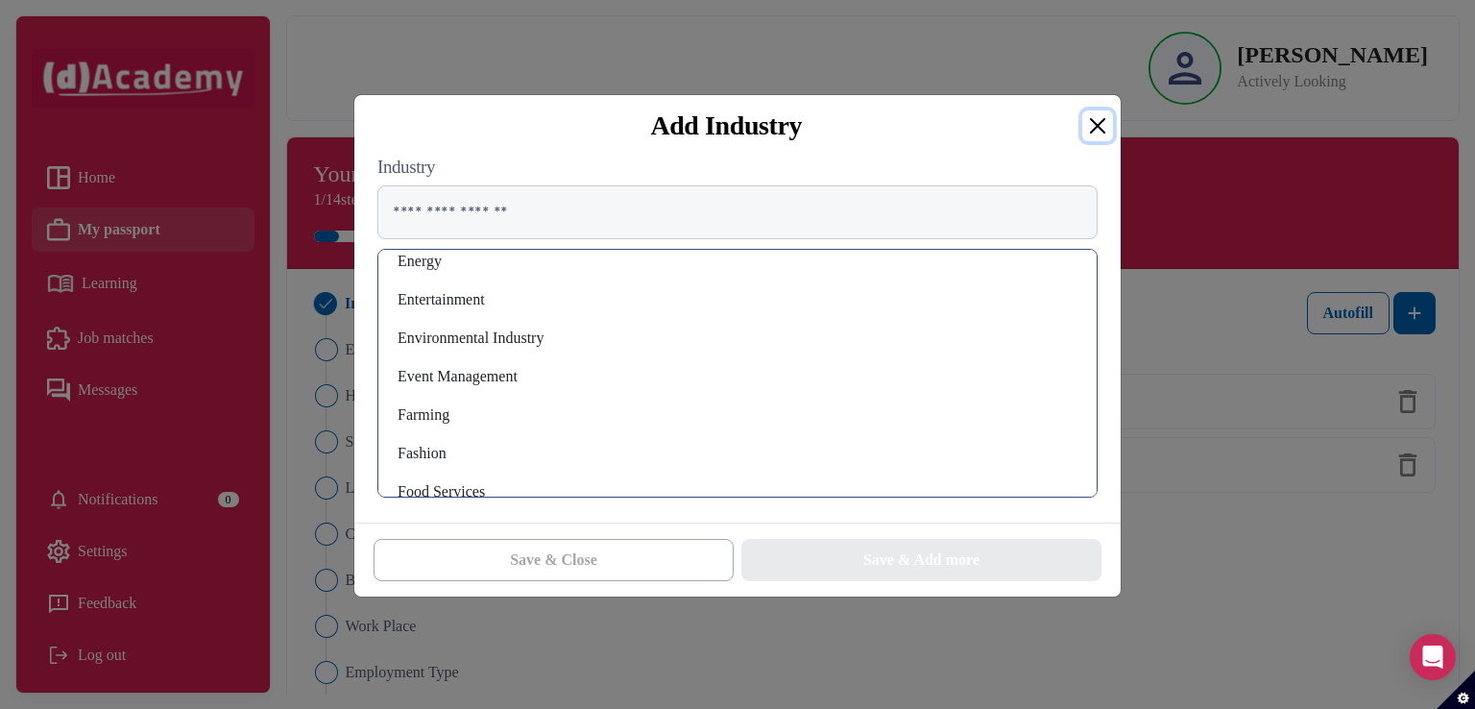
click at [1104, 120] on button "Close" at bounding box center [1097, 125] width 31 height 31
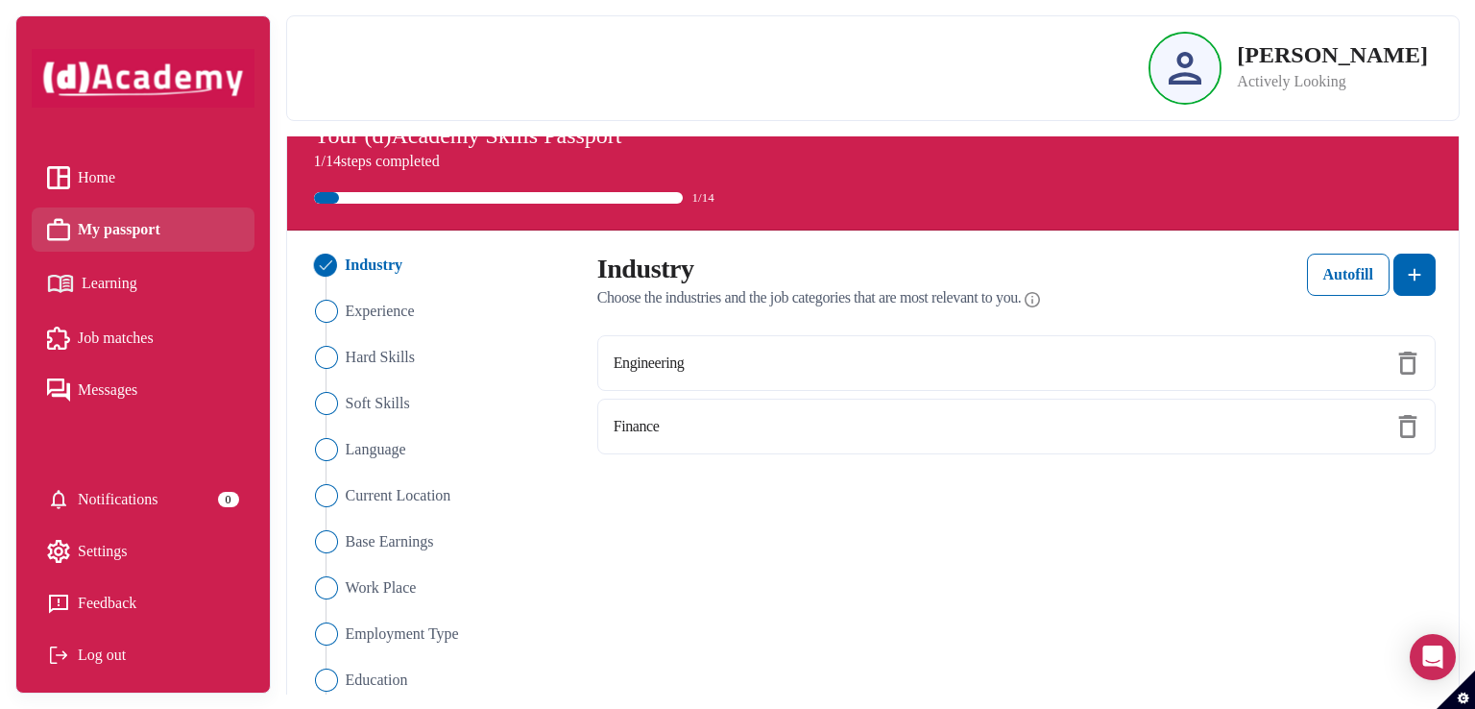
scroll to position [46, 0]
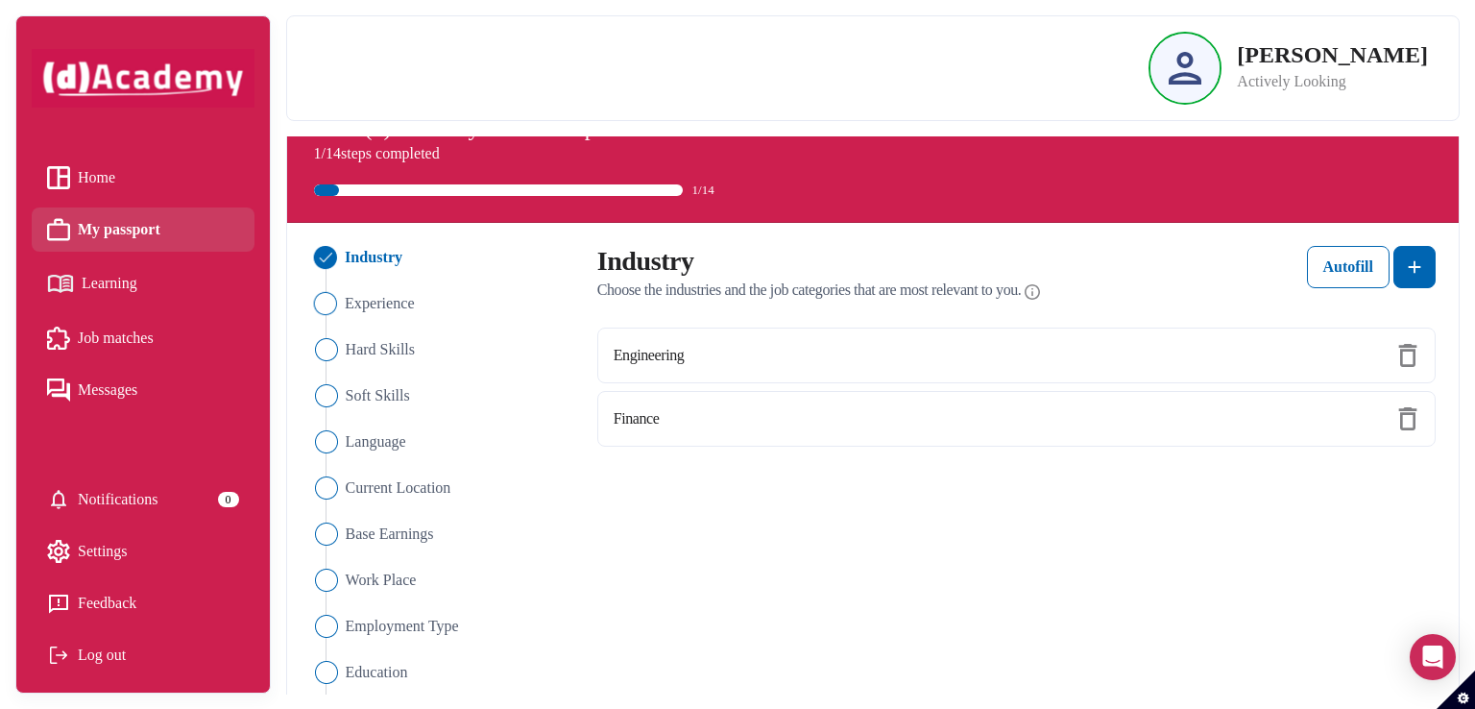
click at [334, 293] on img "Close" at bounding box center [324, 303] width 23 height 23
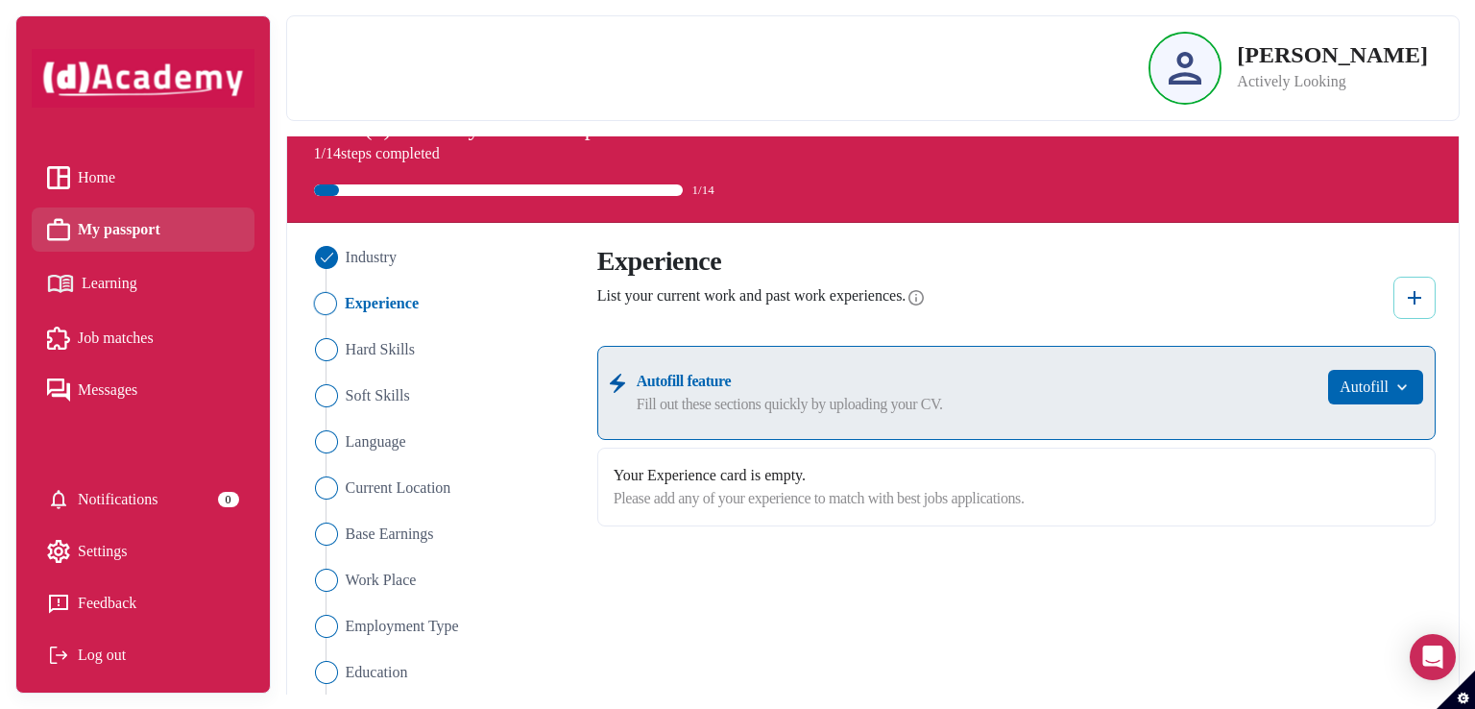
click at [1412, 305] on img at bounding box center [1414, 297] width 23 height 23
